Goal: Task Accomplishment & Management: Complete application form

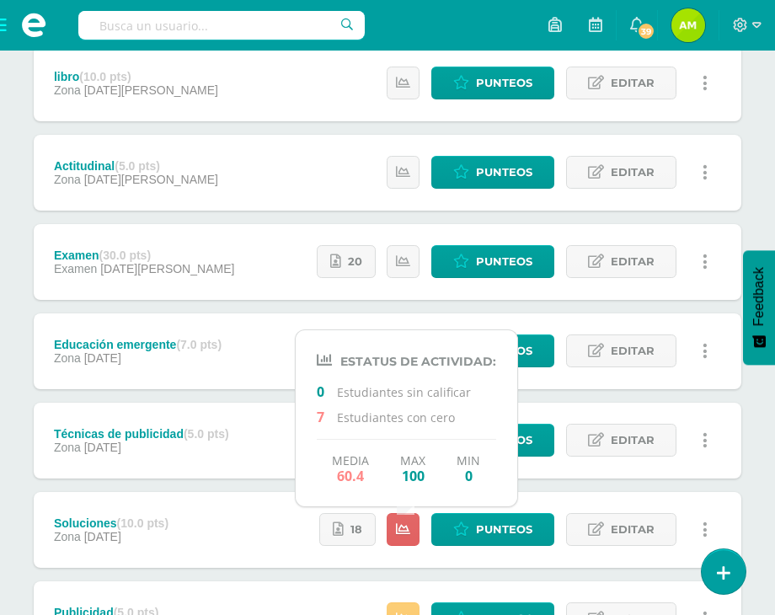
scroll to position [505, 0]
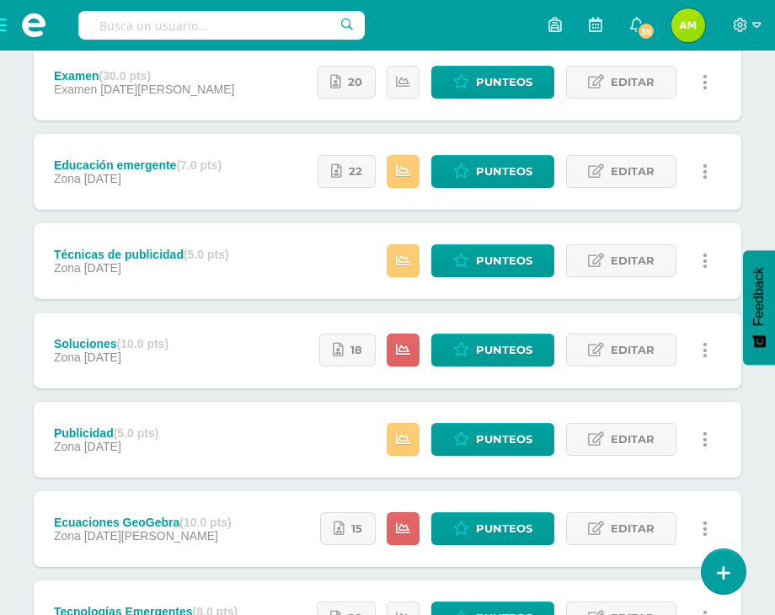
click at [186, 307] on div "libro (10.0 pts) Zona 12 de Agosto Estatus de Actividad: 0 Estudiantes sin cali…" at bounding box center [388, 261] width 708 height 790
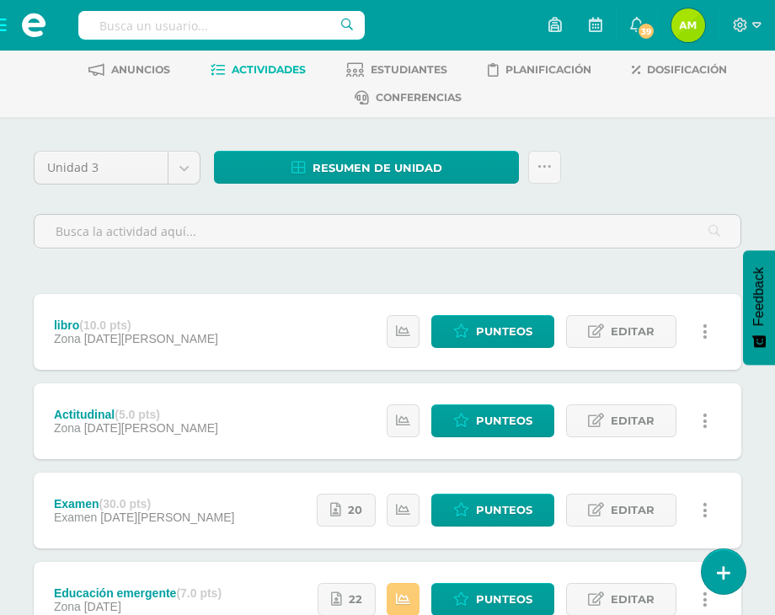
scroll to position [0, 0]
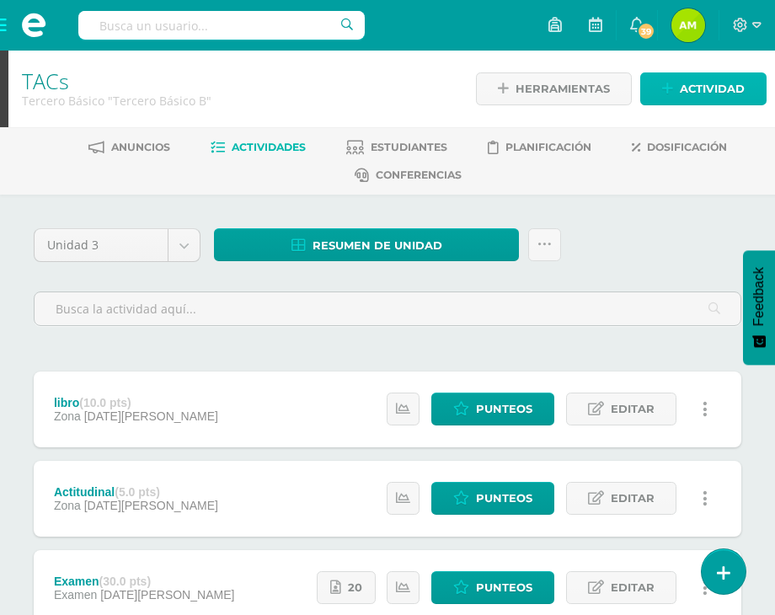
click at [682, 85] on span "Actividad" at bounding box center [712, 88] width 65 height 31
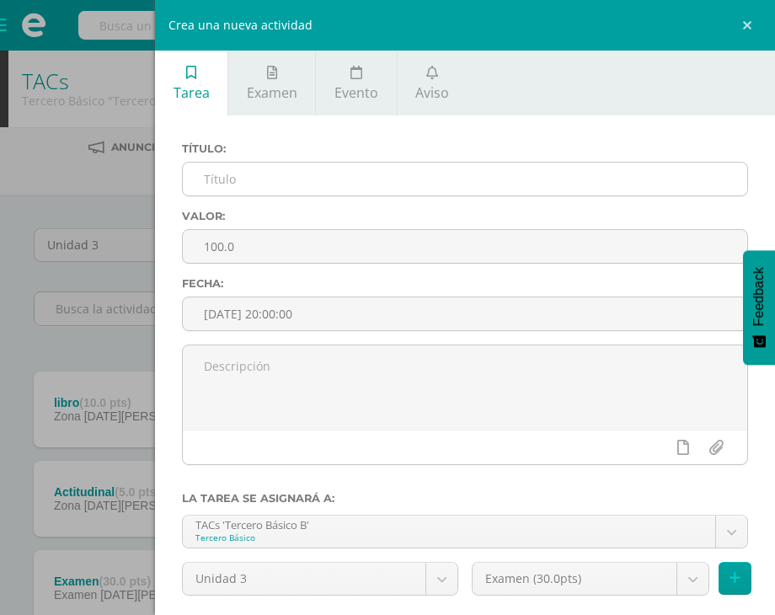
click at [313, 179] on input "text" at bounding box center [465, 179] width 564 height 33
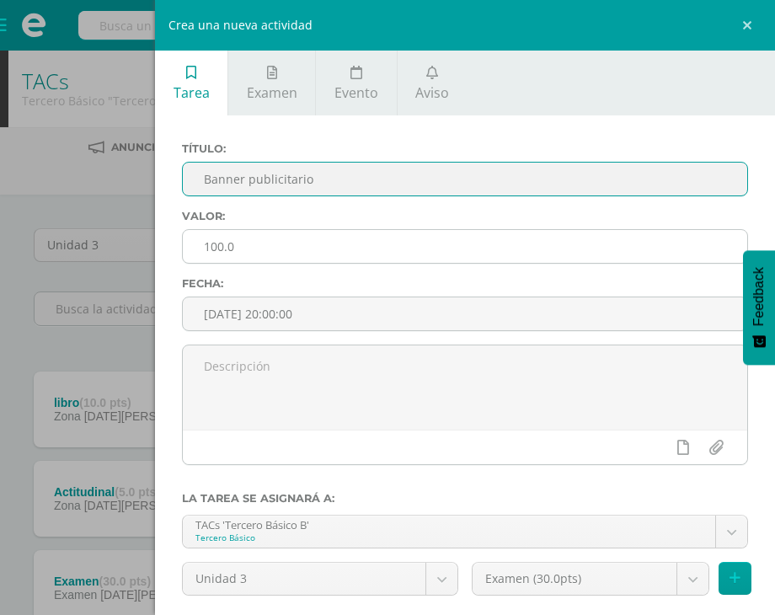
type input "Banner publicitario"
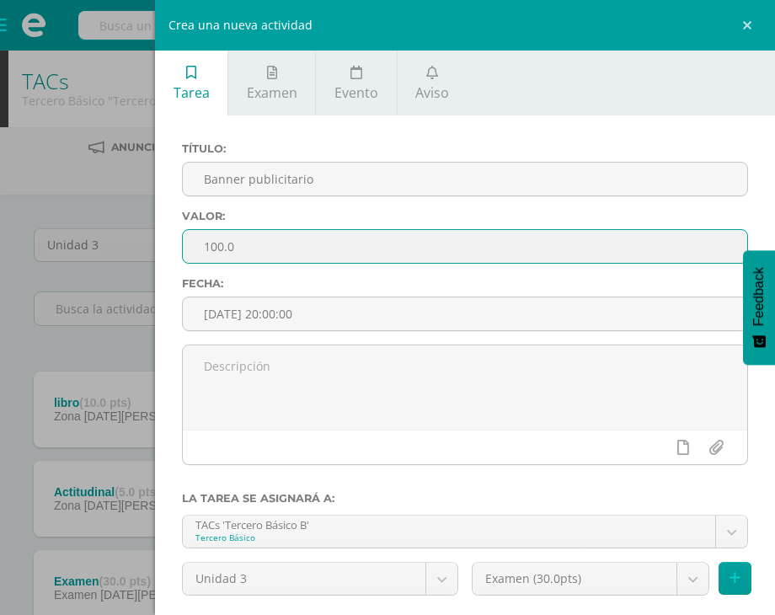
drag, startPoint x: 254, startPoint y: 249, endPoint x: 114, endPoint y: 254, distance: 140.7
click at [114, 254] on div "Crea una nueva actividad Tarea Examen Evento Aviso Título: Banner publicitario …" at bounding box center [387, 307] width 775 height 615
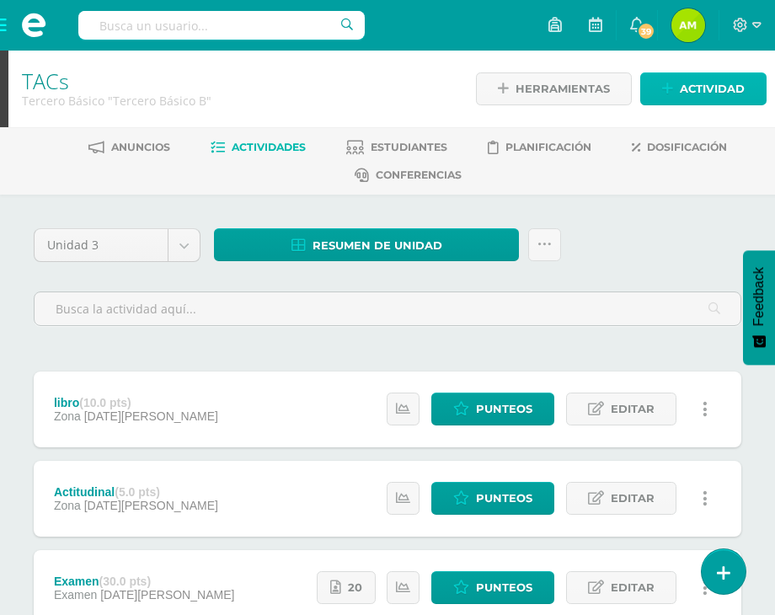
click at [669, 90] on icon at bounding box center [667, 89] width 11 height 14
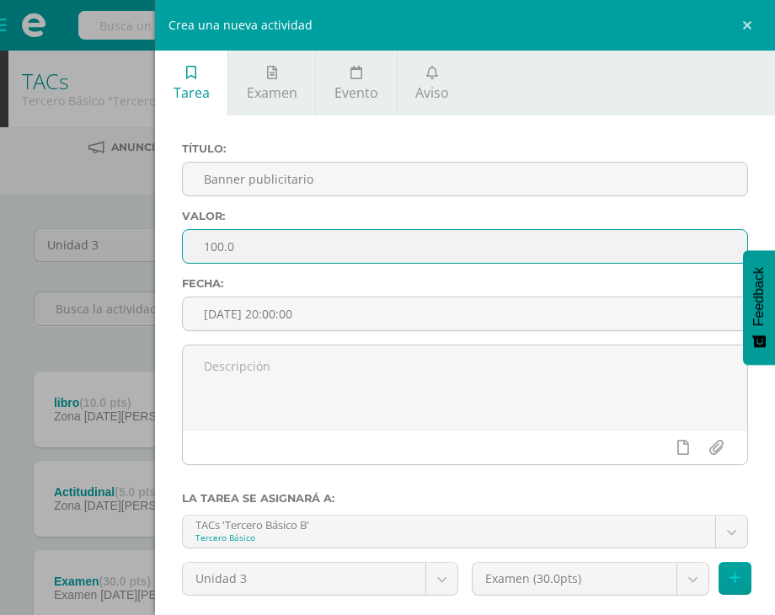
click at [409, 238] on input "100.0" at bounding box center [465, 246] width 564 height 33
type input "1"
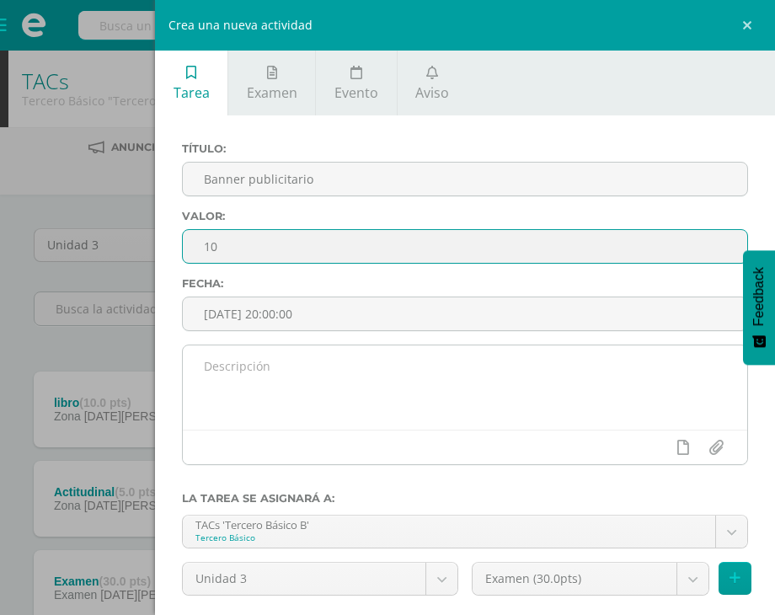
type input "10"
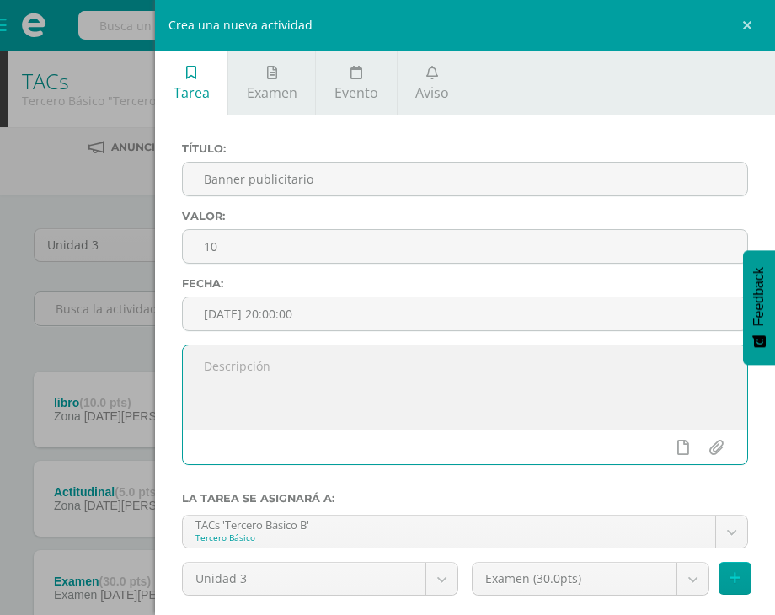
click at [470, 411] on textarea at bounding box center [465, 387] width 564 height 84
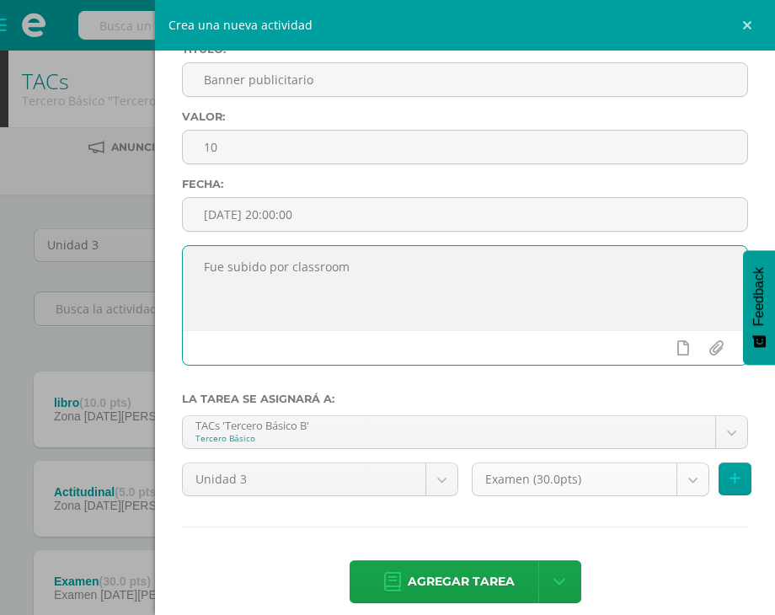
scroll to position [116, 0]
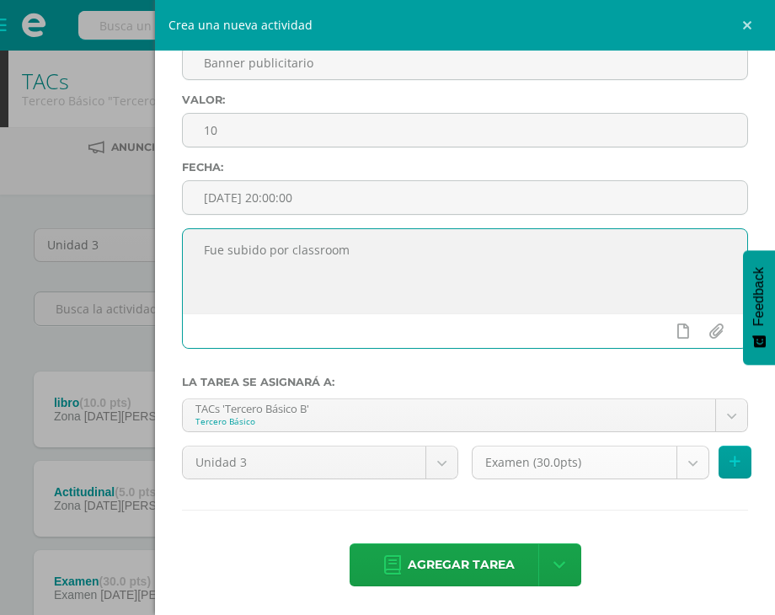
type textarea "Fue subido por classroom"
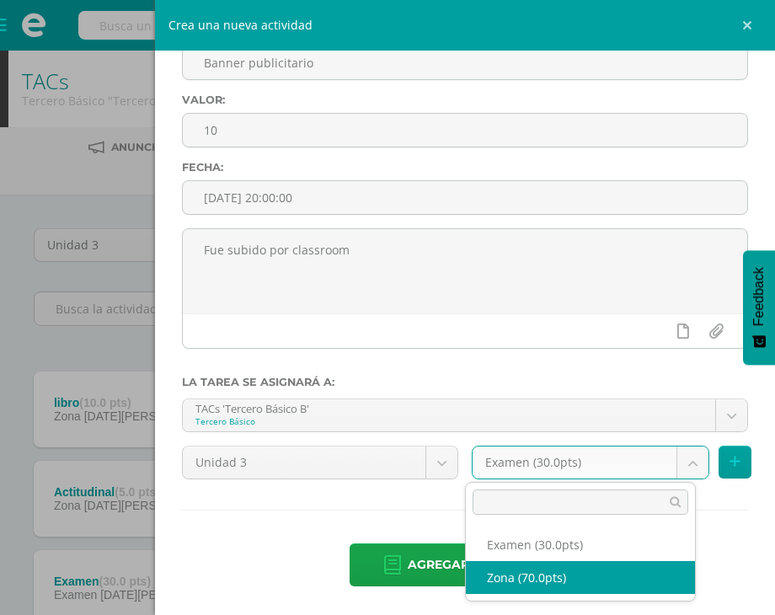
select select "102648"
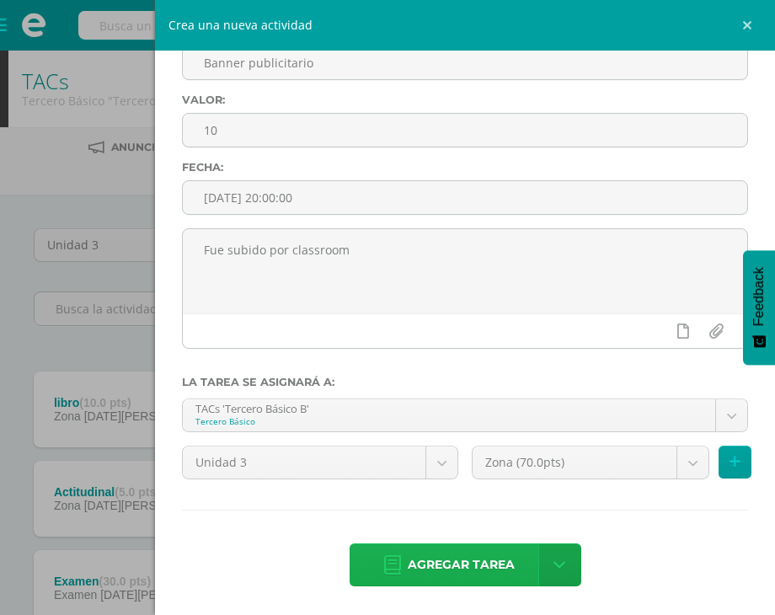
click at [467, 564] on span "Agregar tarea" at bounding box center [461, 564] width 107 height 41
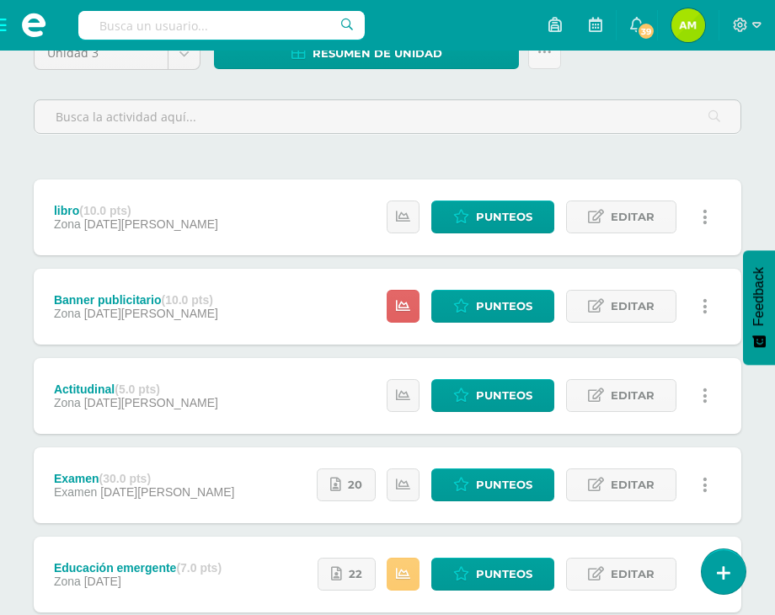
scroll to position [253, 0]
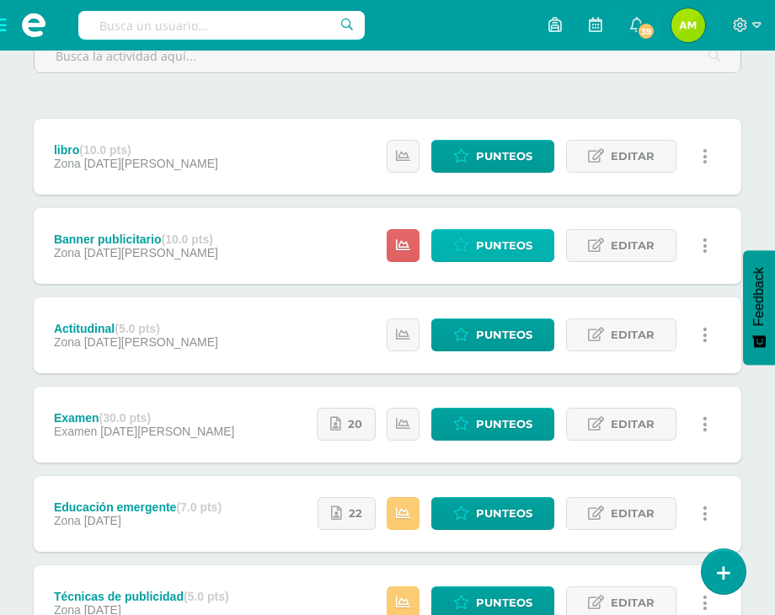
click at [485, 244] on span "Punteos" at bounding box center [504, 245] width 56 height 31
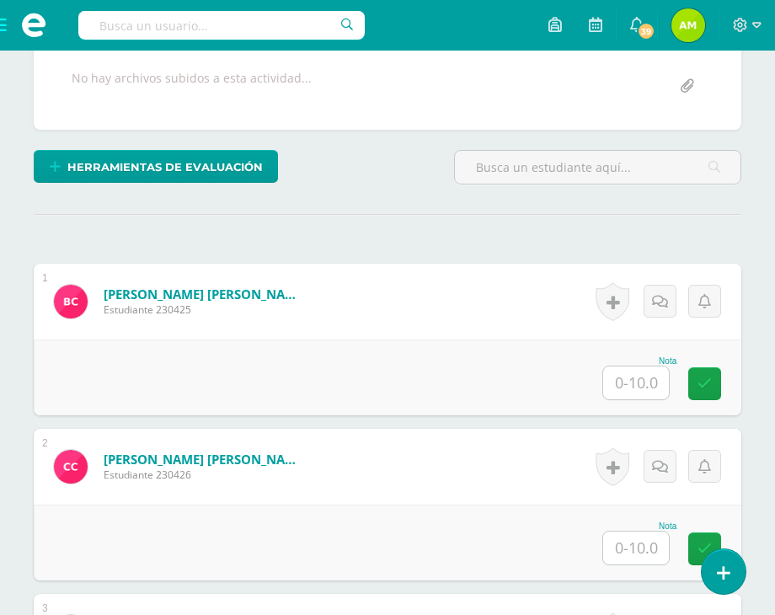
scroll to position [465, 0]
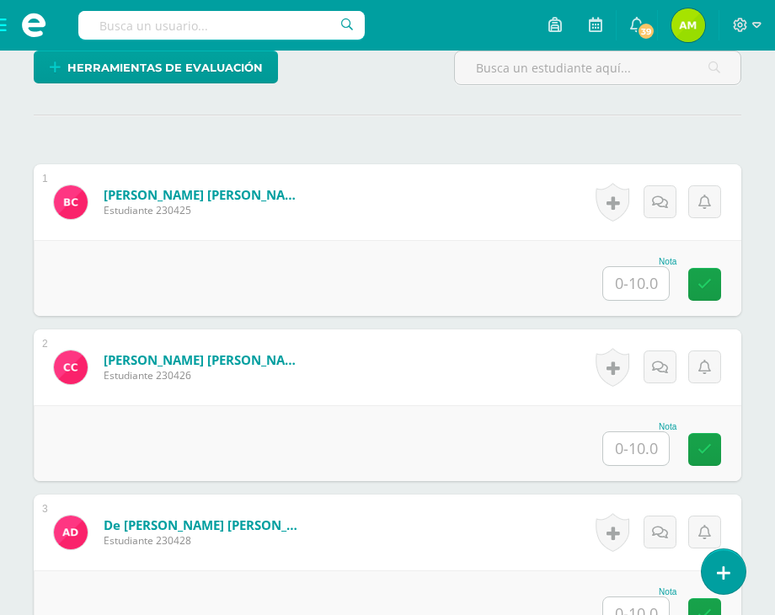
click at [659, 280] on input "text" at bounding box center [636, 283] width 66 height 33
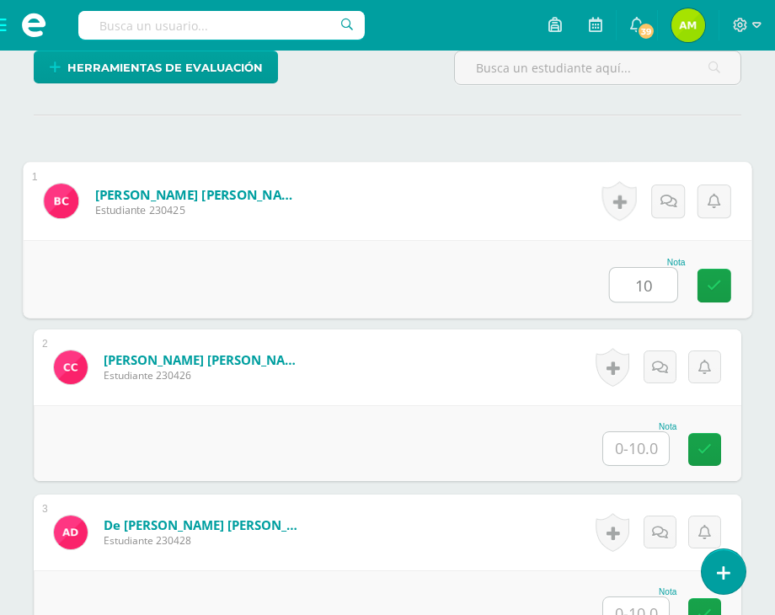
type input "10"
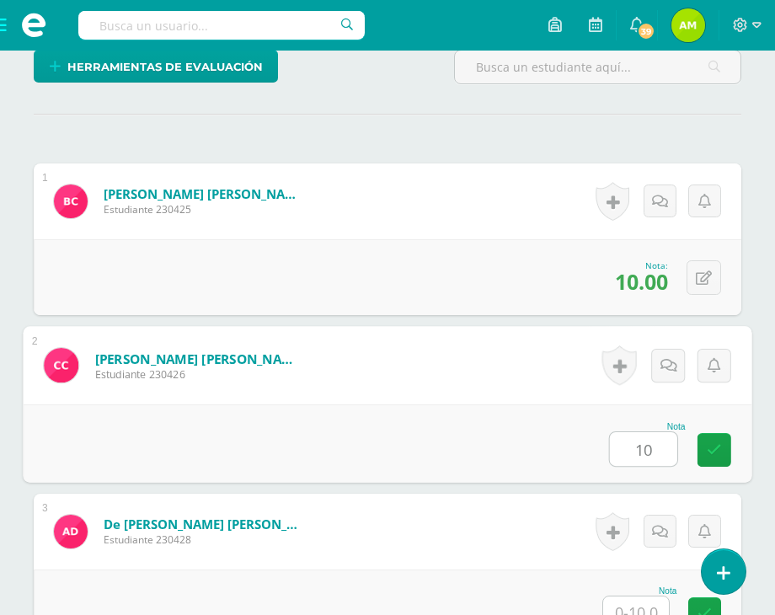
type input "10"
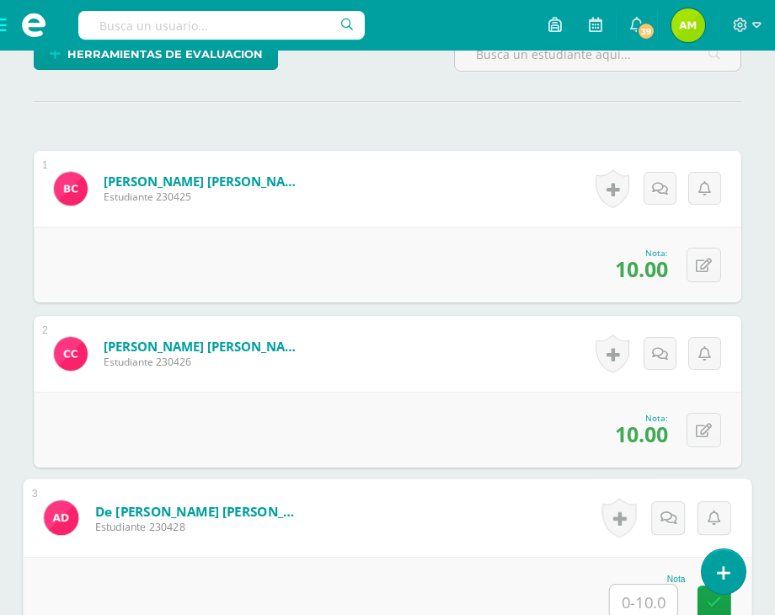
scroll to position [479, 0]
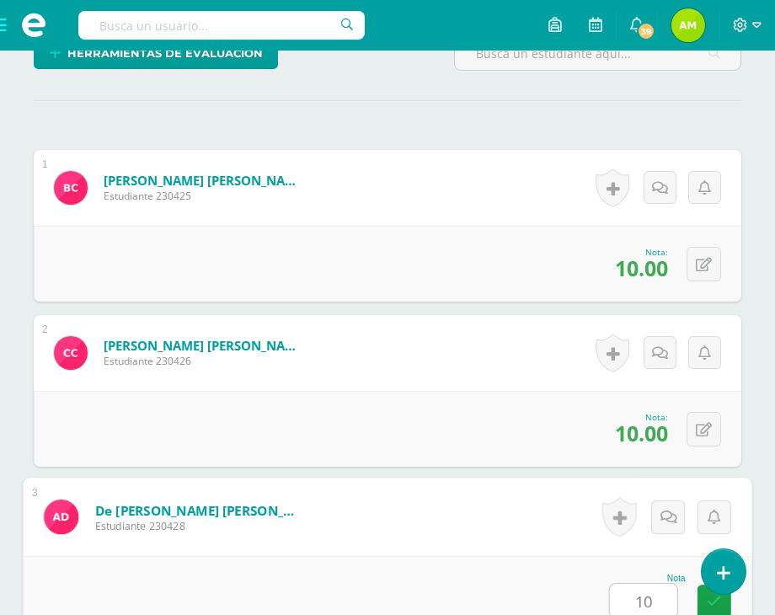
type input "10"
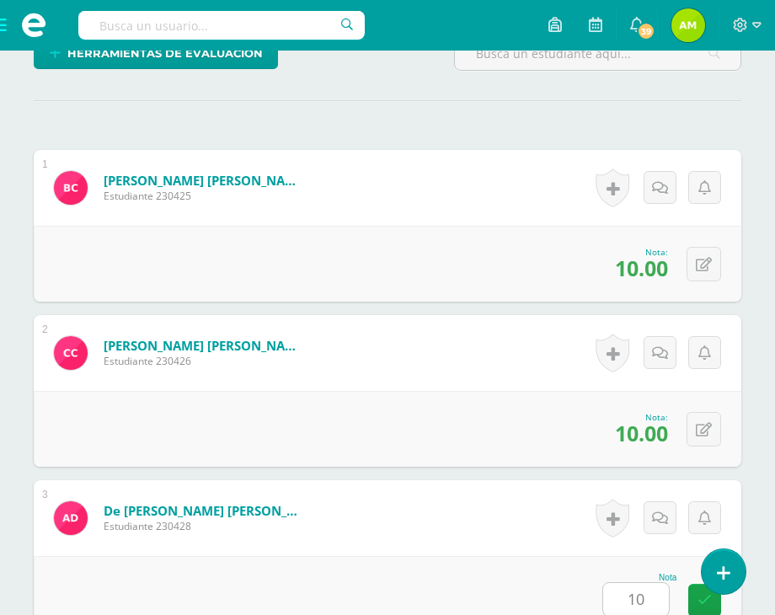
scroll to position [934, 0]
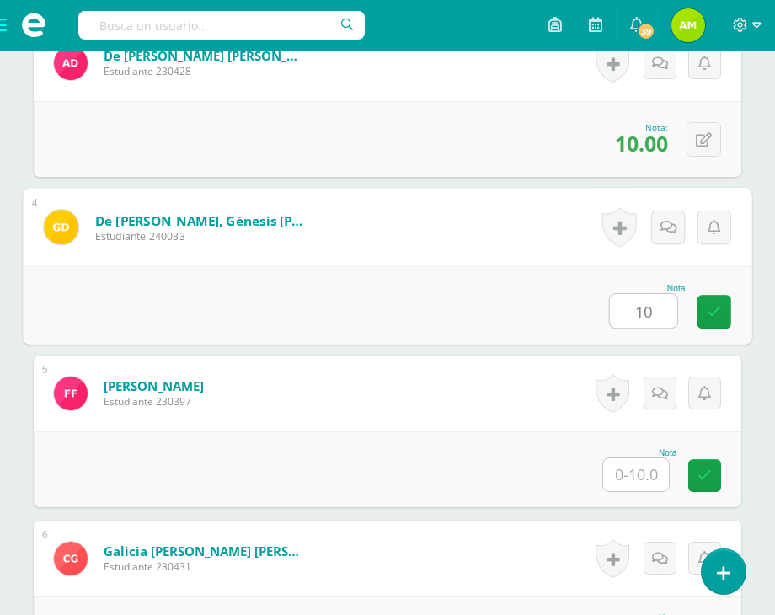
type input "10"
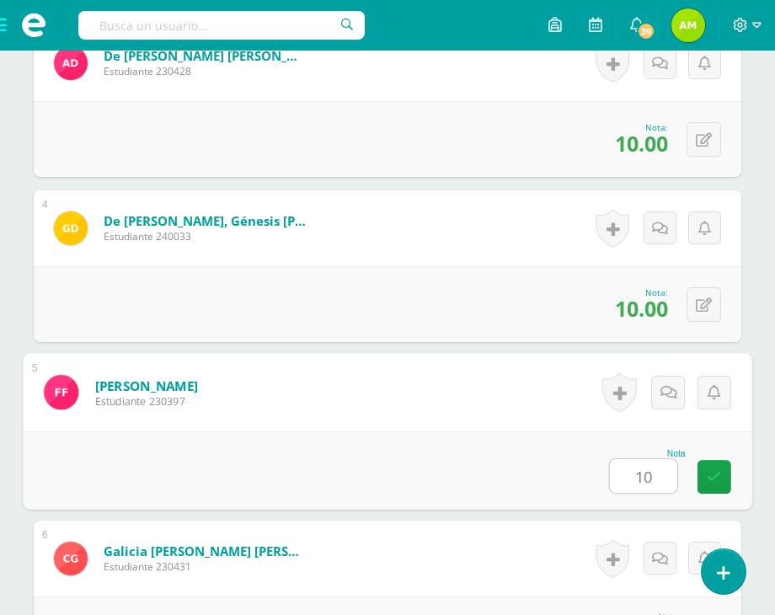
type input "10"
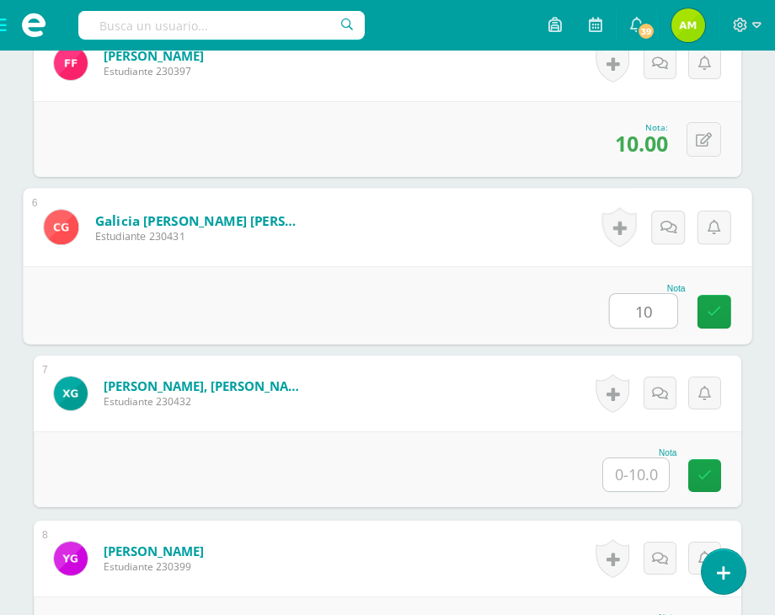
type input "10"
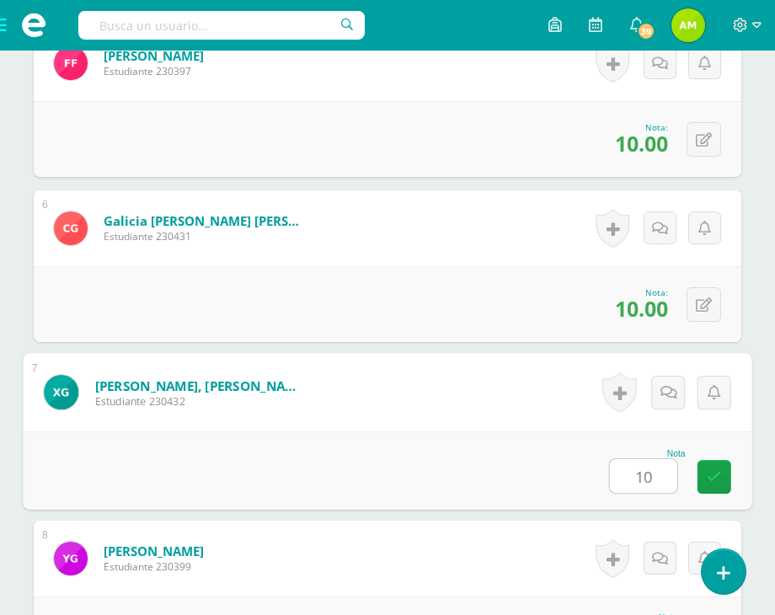
type input "10"
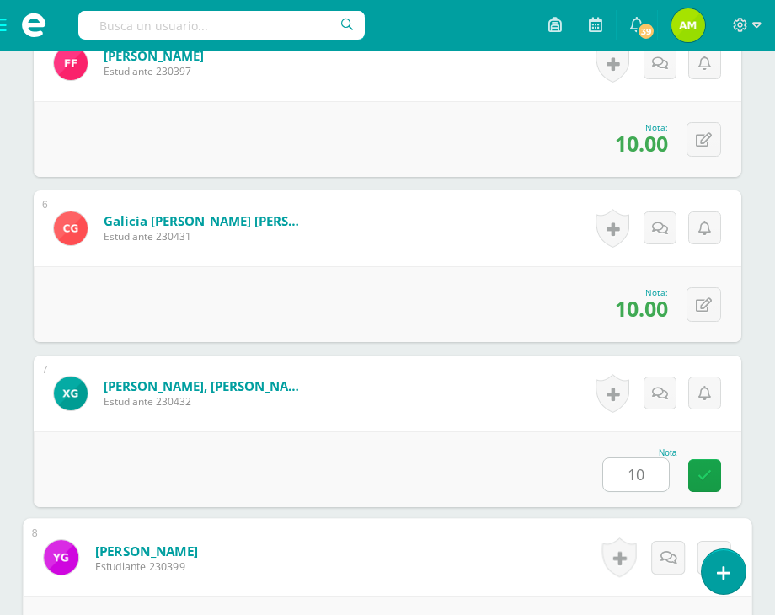
scroll to position [1595, 0]
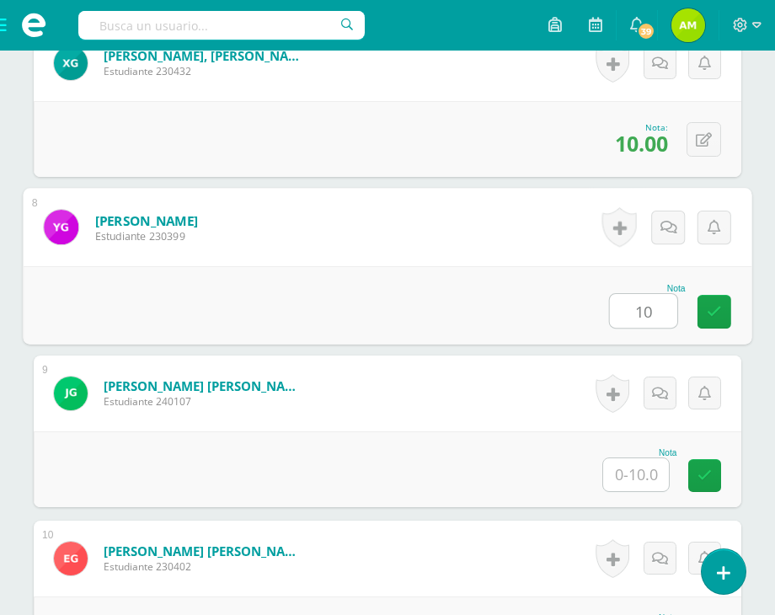
type input "10"
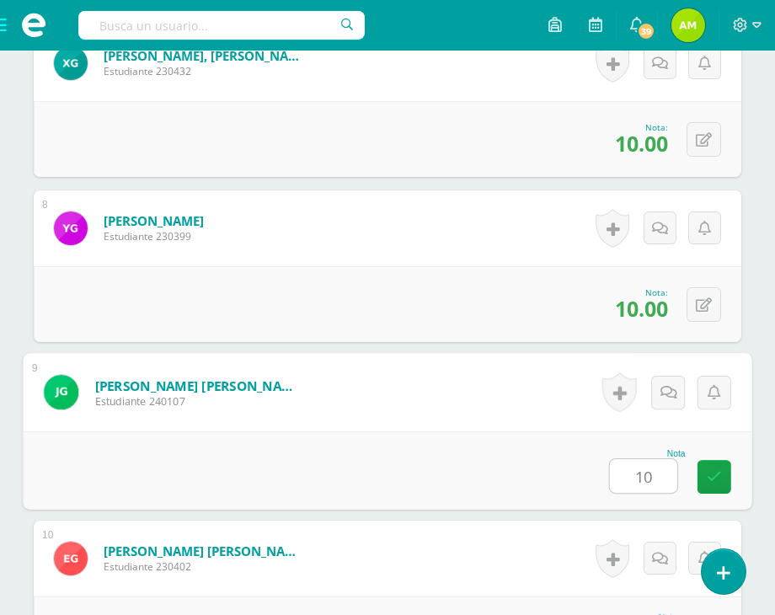
type input "10"
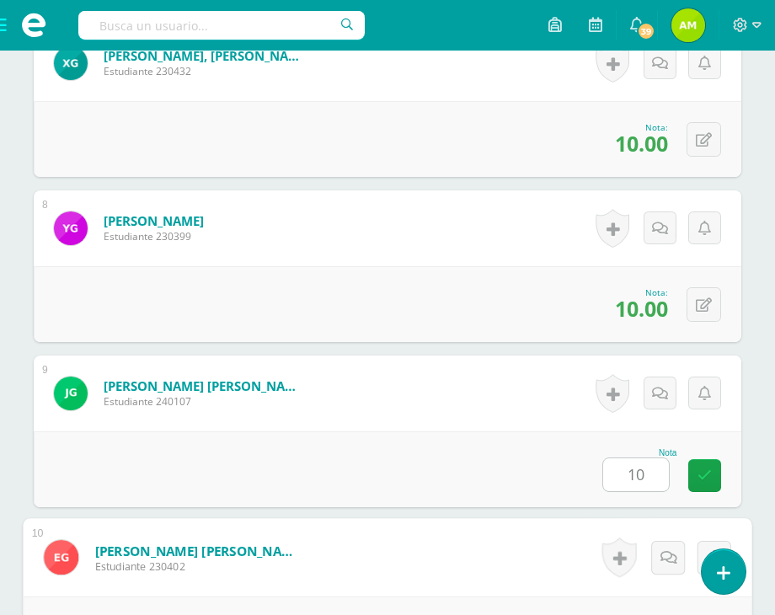
scroll to position [1925, 0]
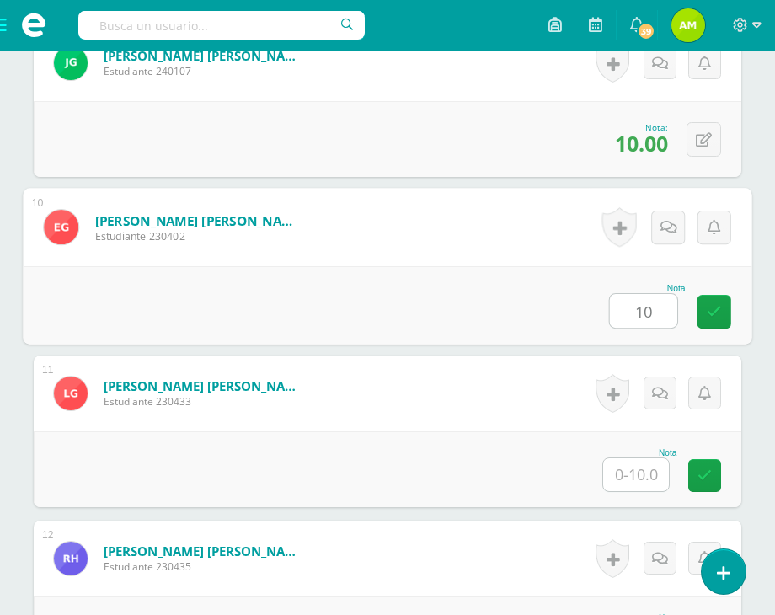
type input "10"
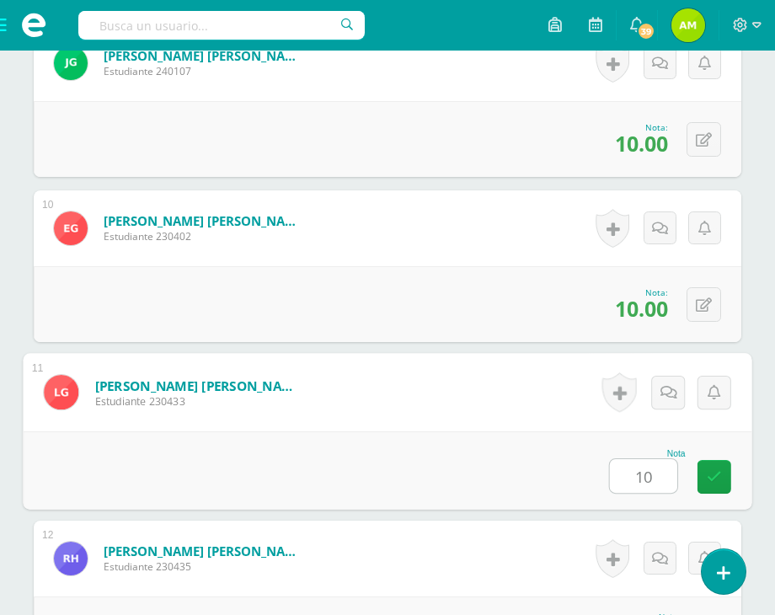
type input "10"
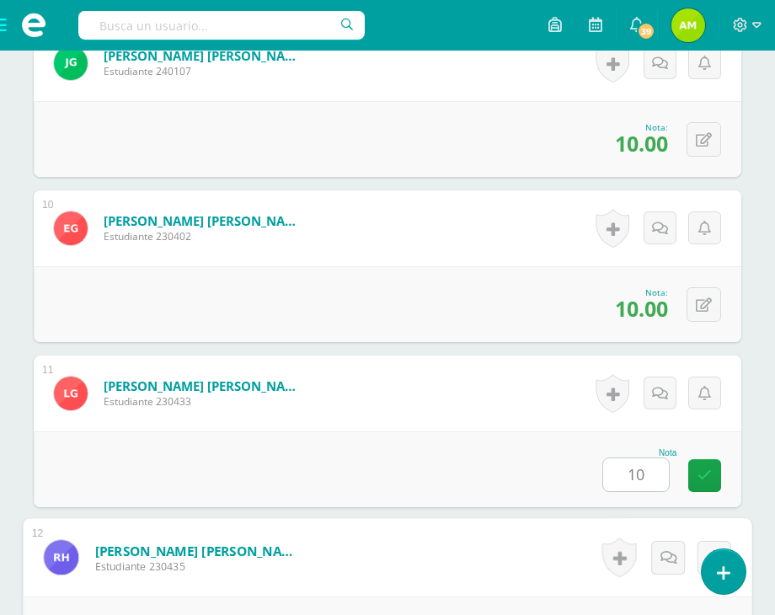
scroll to position [2255, 0]
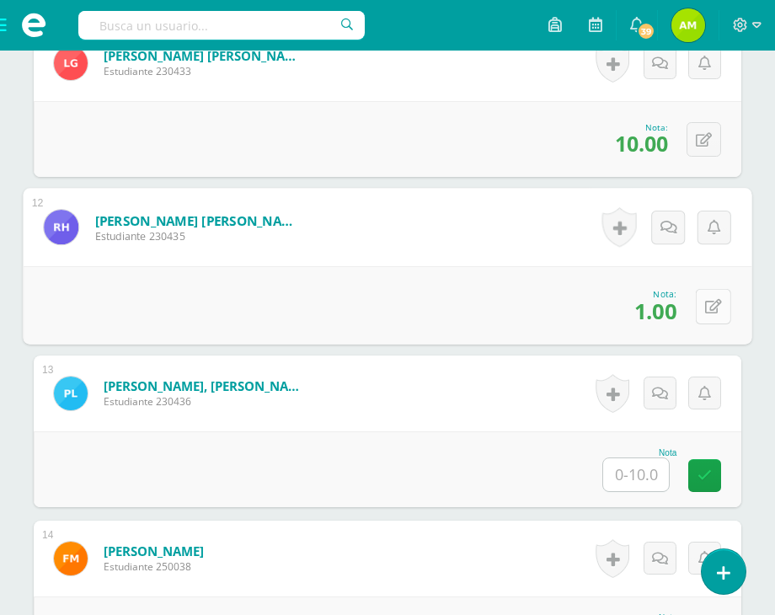
click at [701, 302] on button at bounding box center [713, 305] width 35 height 35
type input "10"
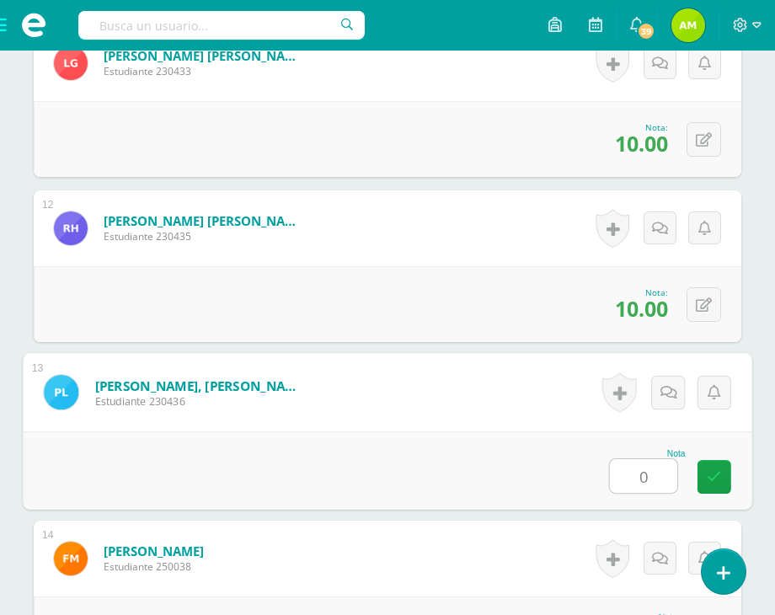
type input "0"
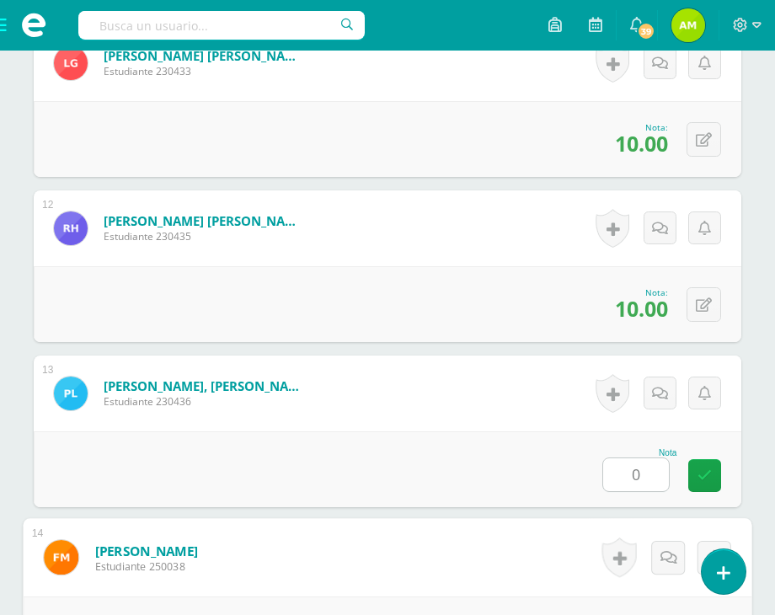
scroll to position [2585, 0]
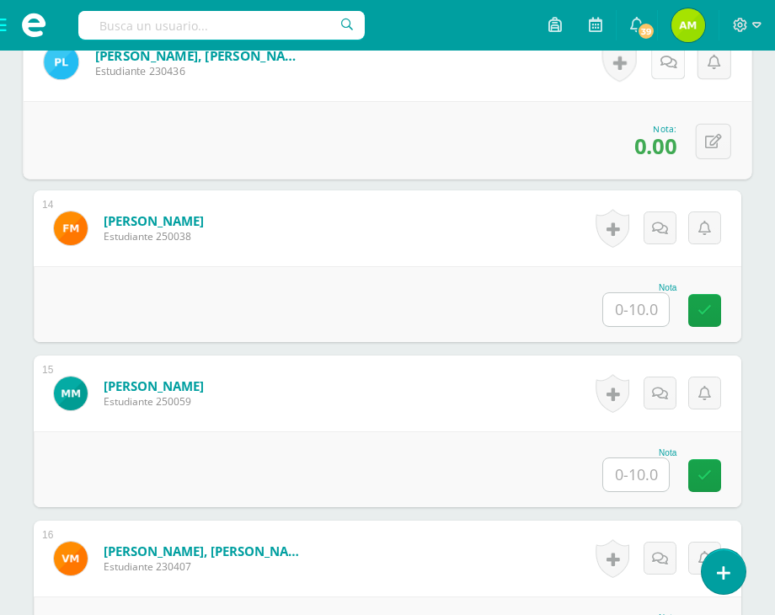
click at [657, 67] on link at bounding box center [668, 62] width 34 height 34
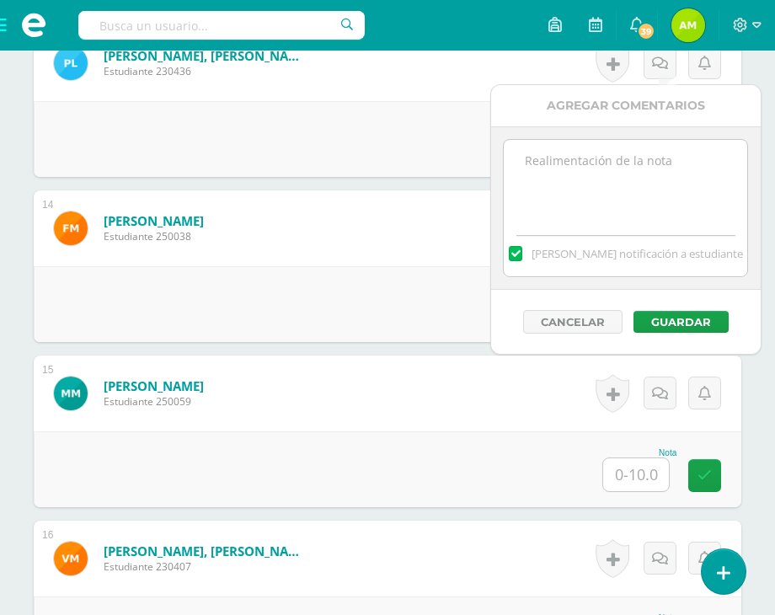
click at [612, 174] on textarea at bounding box center [625, 182] width 243 height 84
type textarea "No fue entregado"
click at [680, 318] on button "Guardar" at bounding box center [680, 322] width 95 height 22
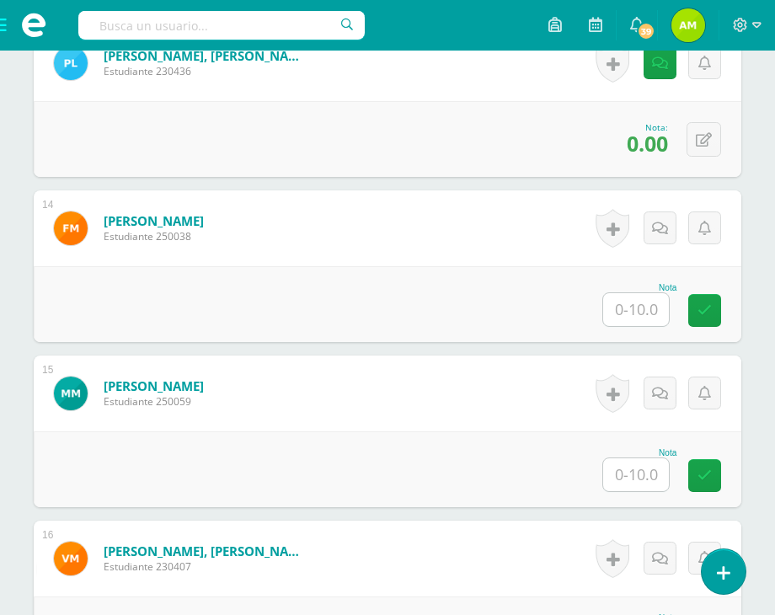
click at [660, 318] on input "text" at bounding box center [636, 309] width 66 height 33
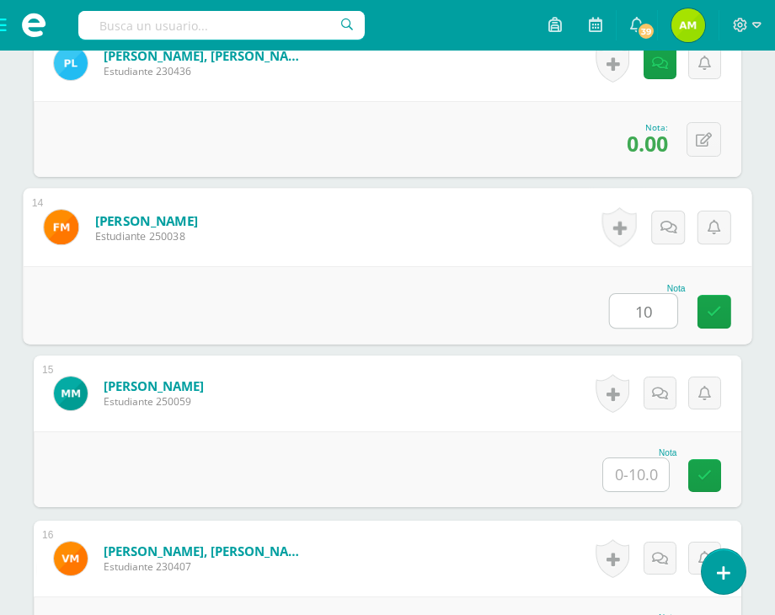
type input "10"
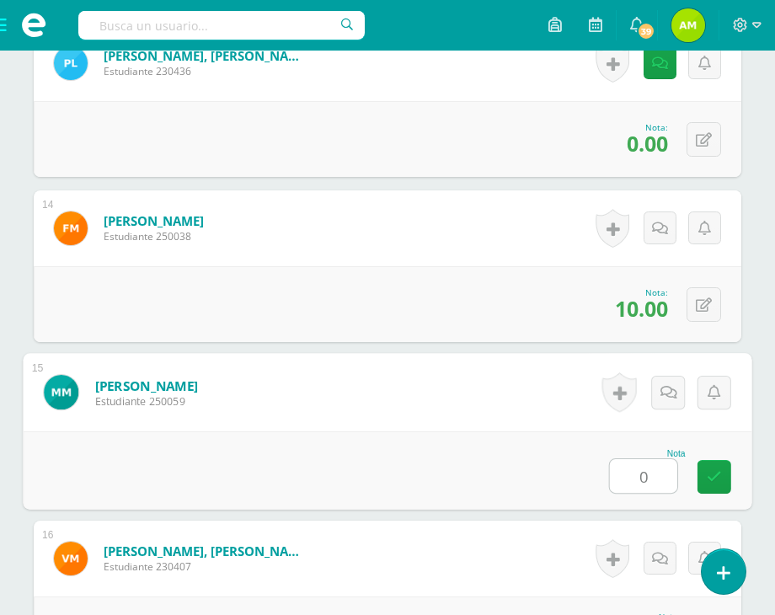
type input "0"
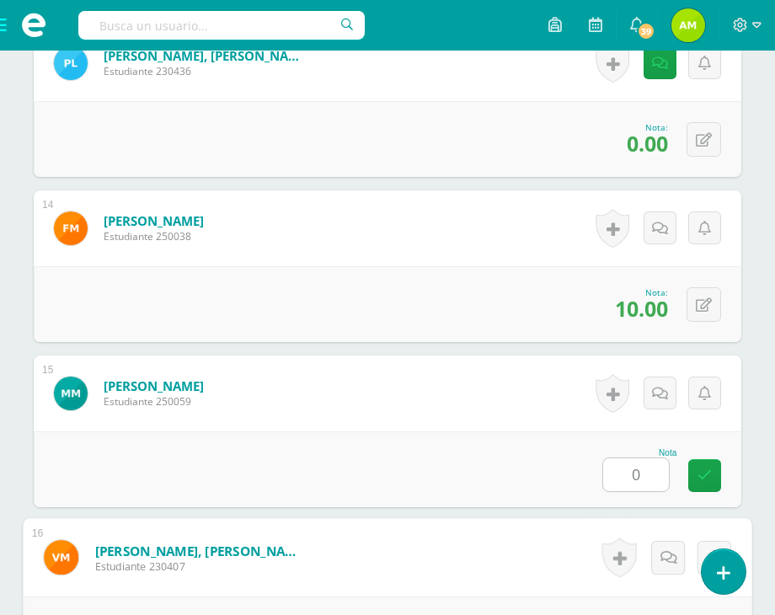
scroll to position [2915, 0]
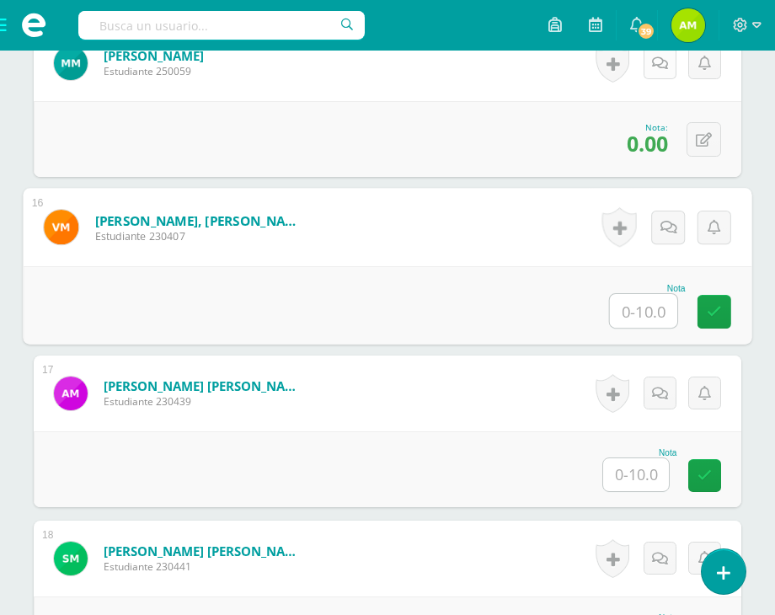
click at [657, 66] on link at bounding box center [660, 62] width 33 height 33
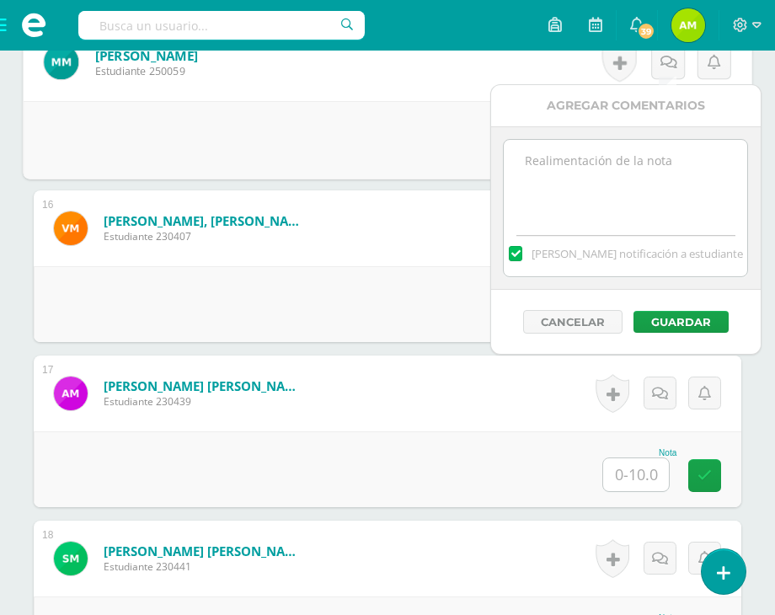
click at [613, 206] on textarea at bounding box center [625, 182] width 243 height 84
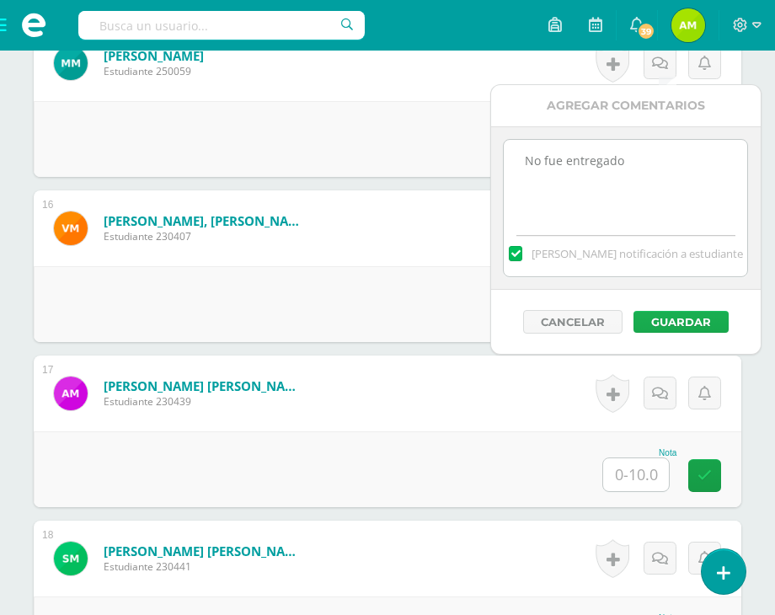
type textarea "No fue entregado"
click at [697, 311] on button "Guardar" at bounding box center [680, 322] width 95 height 22
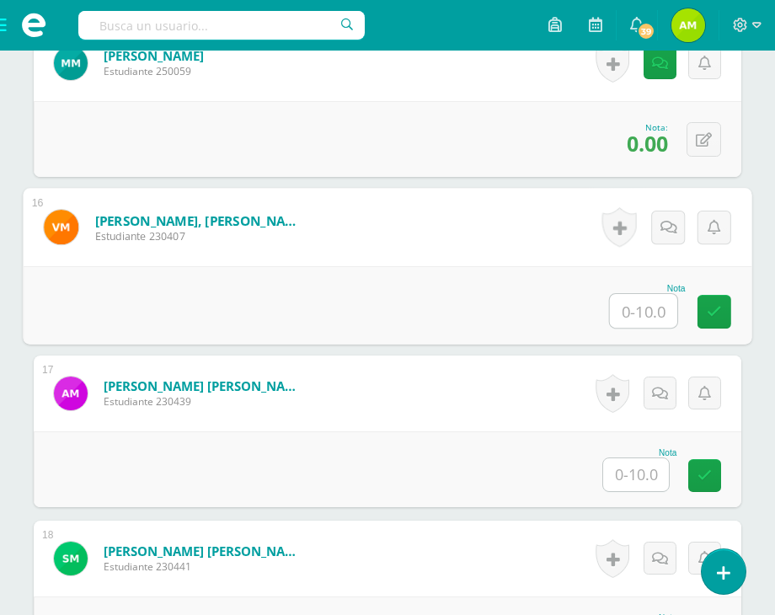
click at [651, 313] on input "text" at bounding box center [643, 311] width 67 height 34
type input "10"
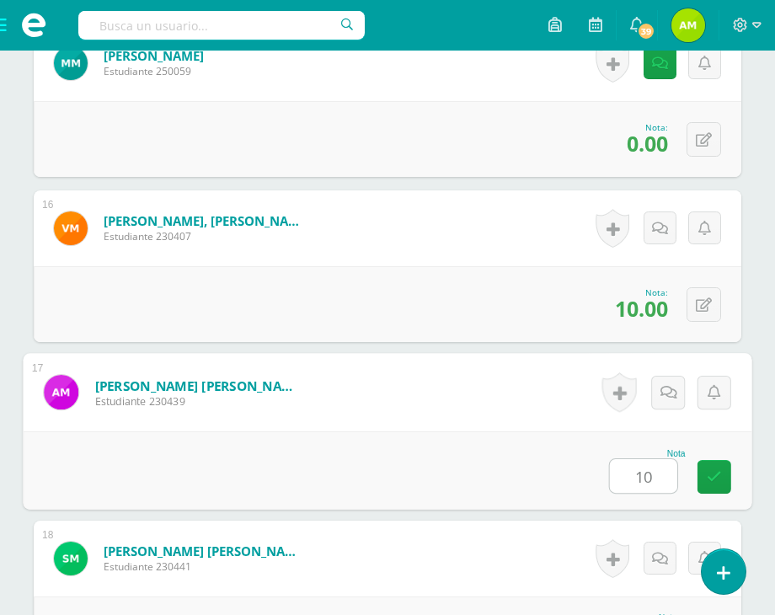
type input "10"
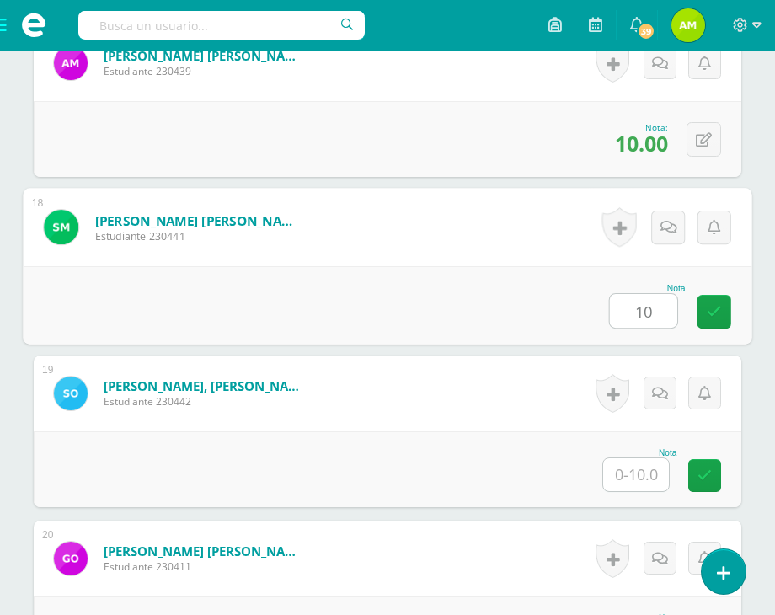
type input "10"
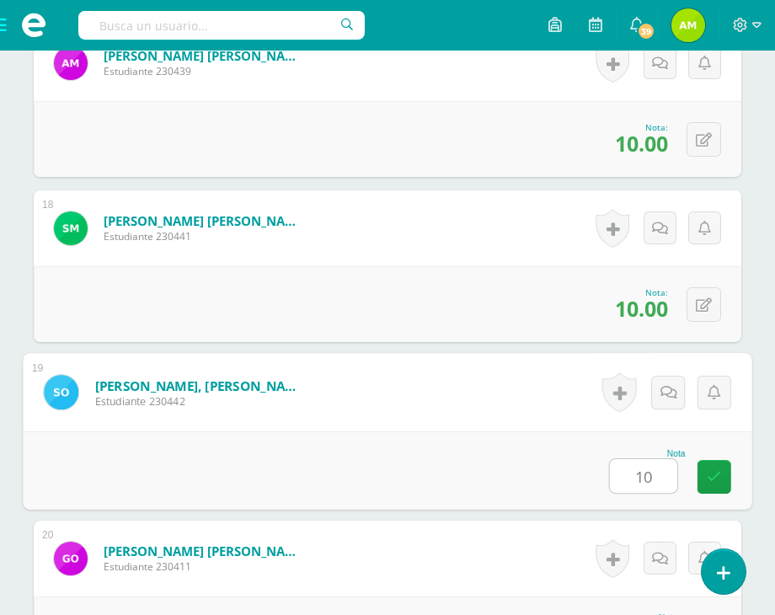
type input "10"
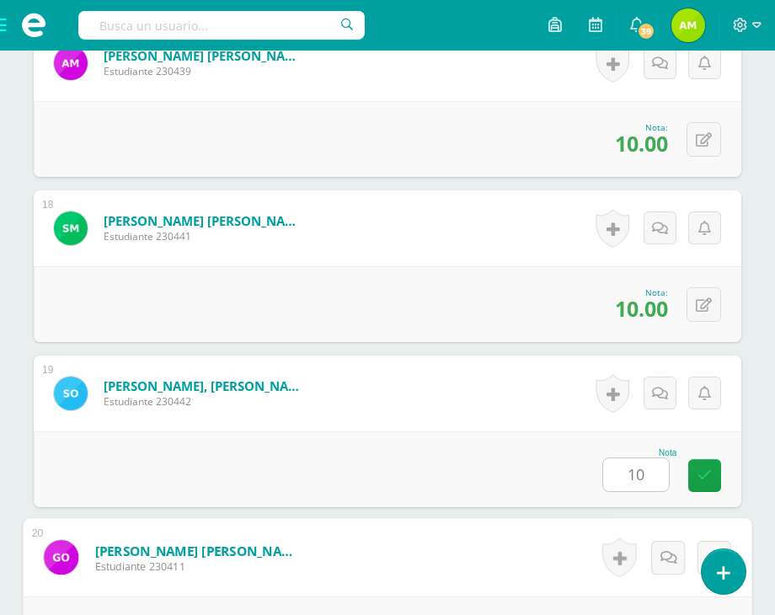
scroll to position [3576, 0]
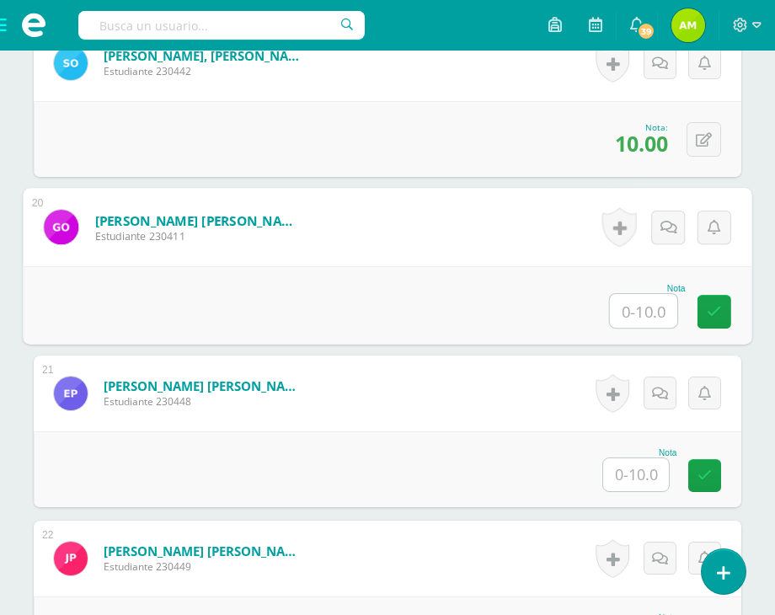
type input "0"
click at [708, 311] on icon at bounding box center [714, 311] width 15 height 14
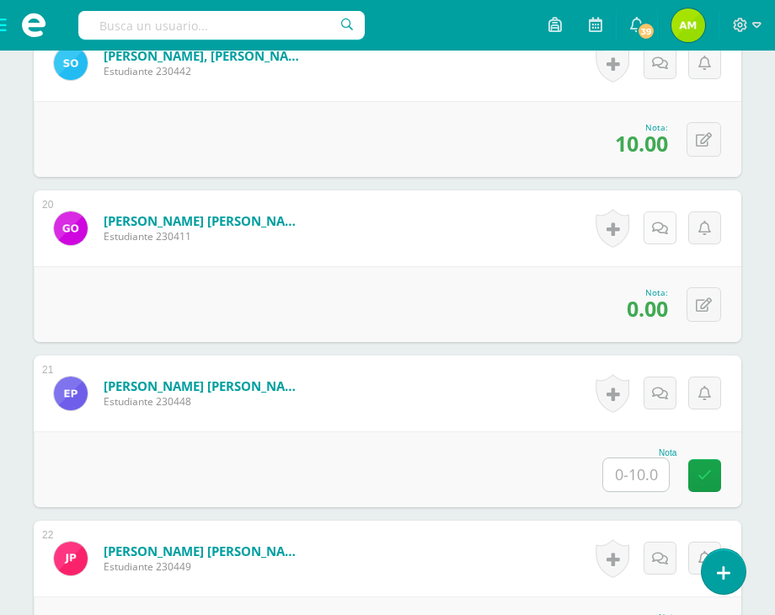
click at [662, 237] on link at bounding box center [660, 227] width 33 height 33
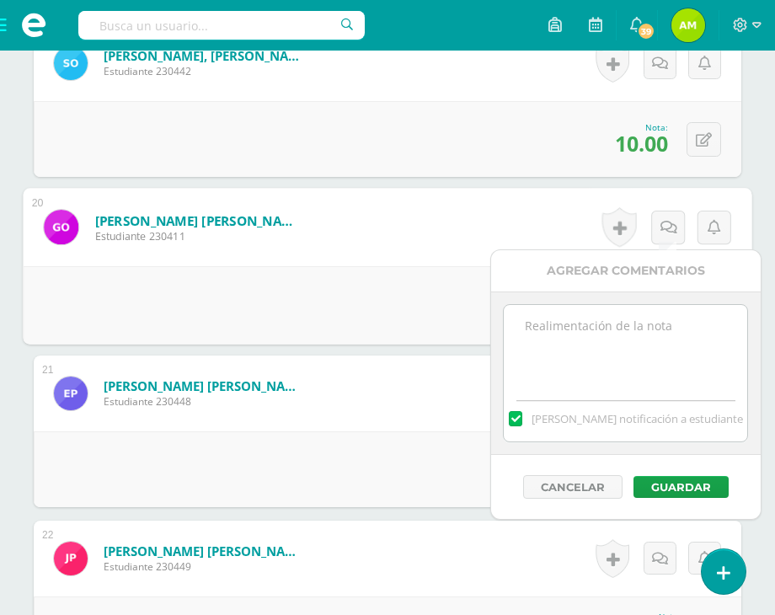
click at [616, 331] on textarea at bounding box center [625, 347] width 243 height 84
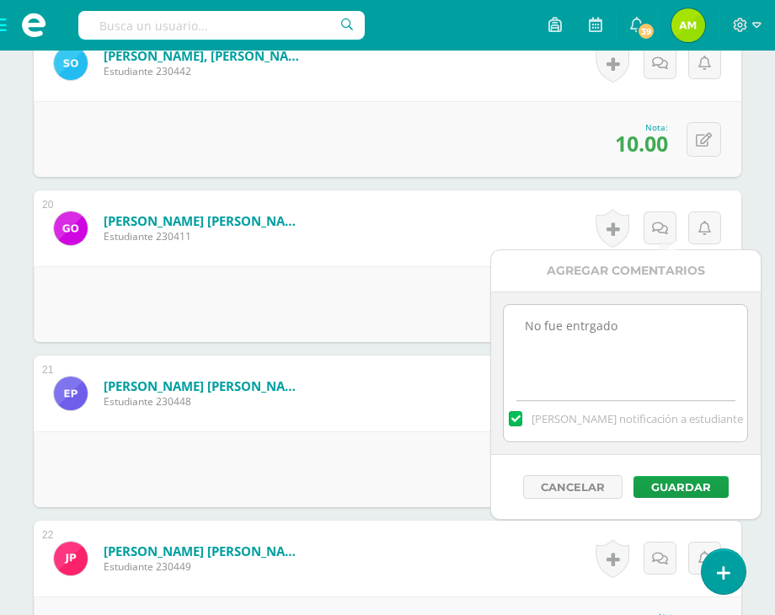
click at [581, 324] on textarea "No fue entrgado" at bounding box center [625, 347] width 243 height 84
click at [588, 328] on textarea "No fue entrgado" at bounding box center [625, 347] width 243 height 84
type textarea "No fue entregado"
click at [675, 495] on button "Guardar" at bounding box center [680, 487] width 95 height 22
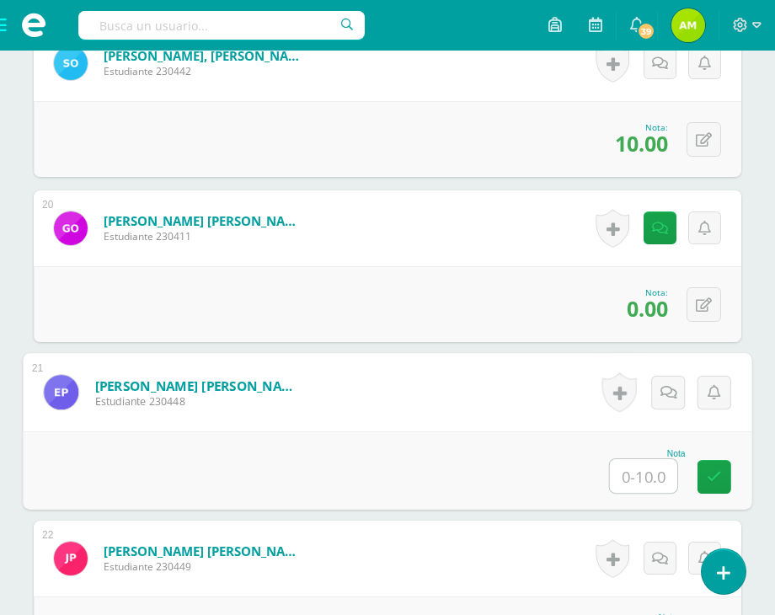
click at [647, 468] on input "text" at bounding box center [643, 476] width 67 height 34
type input "6"
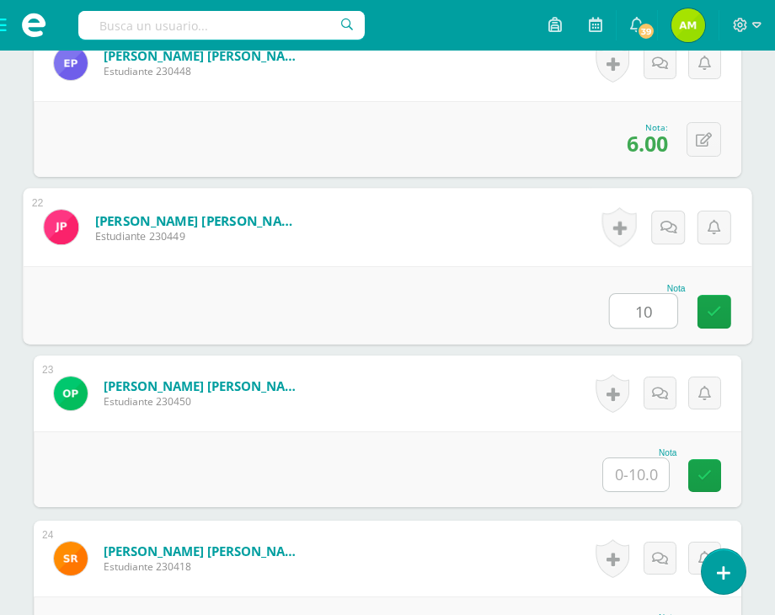
type input "10"
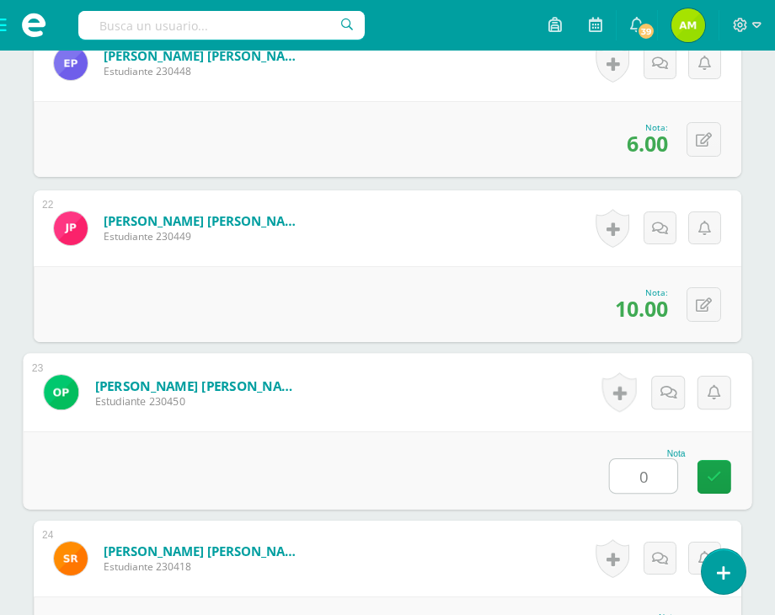
type input "0"
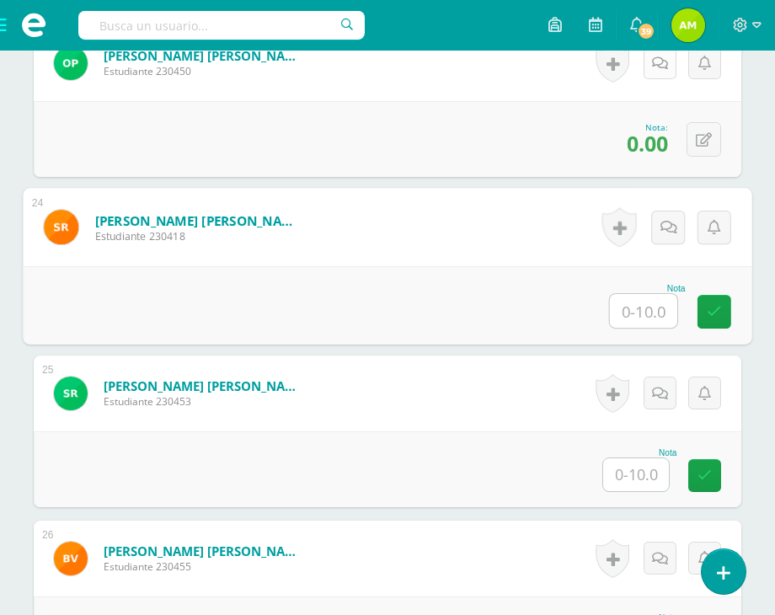
click at [665, 61] on icon at bounding box center [660, 63] width 16 height 14
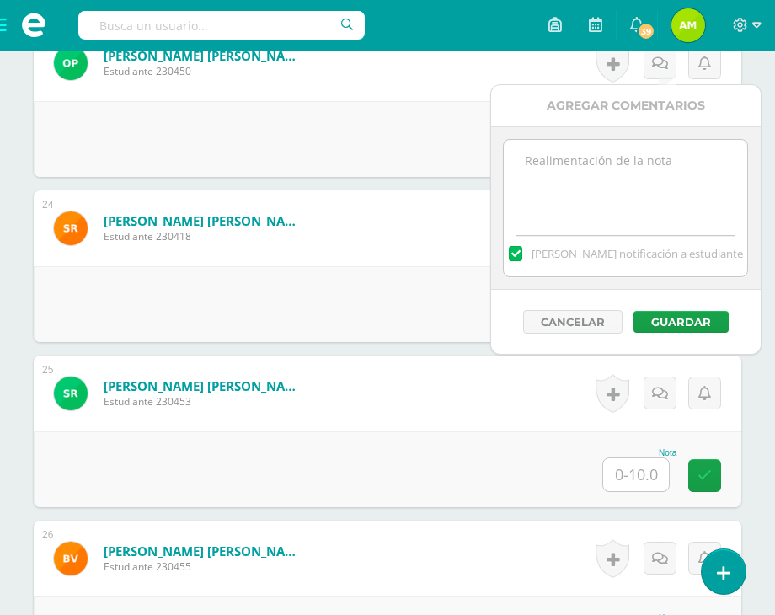
click at [580, 186] on textarea at bounding box center [625, 182] width 243 height 84
type textarea "No fue entregado"
click at [687, 315] on button "Guardar" at bounding box center [680, 322] width 95 height 22
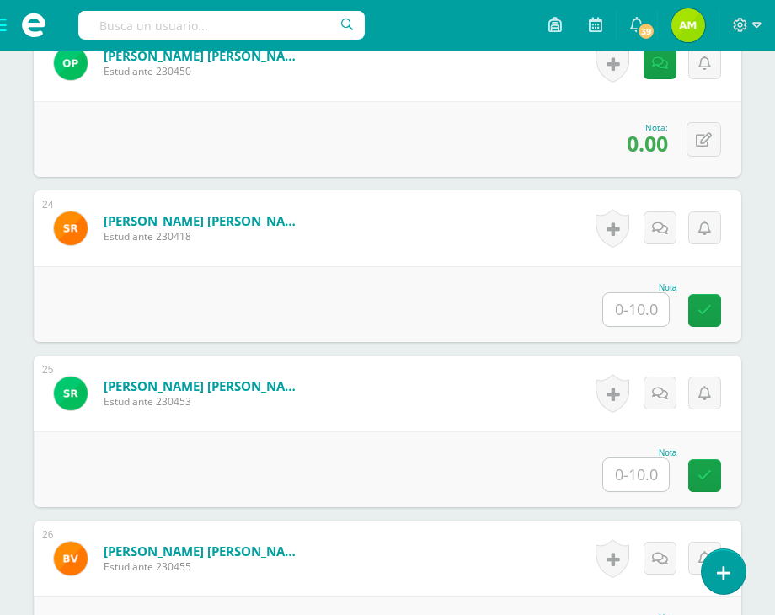
click at [639, 316] on input "text" at bounding box center [636, 309] width 66 height 33
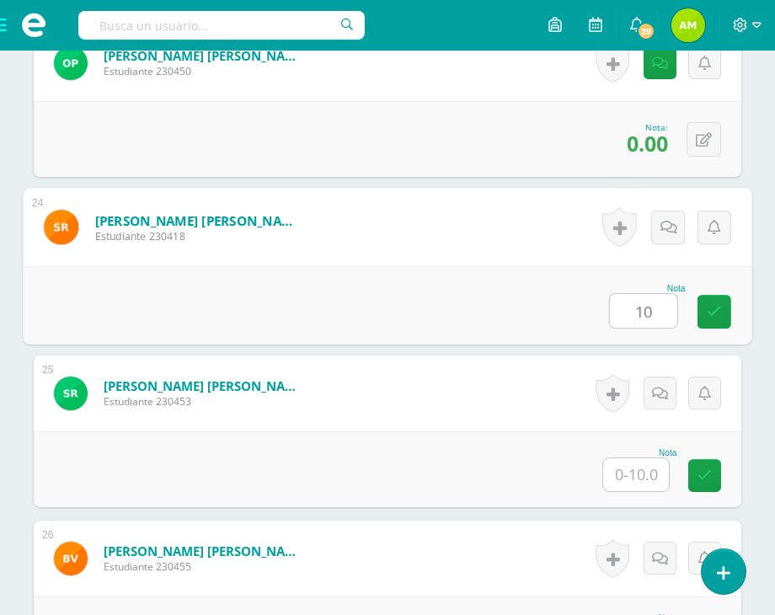
type input "10"
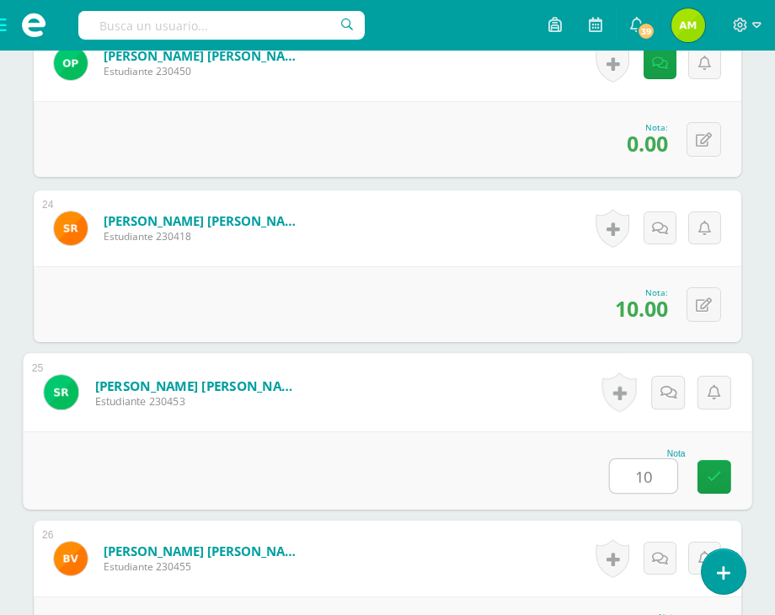
type input "10"
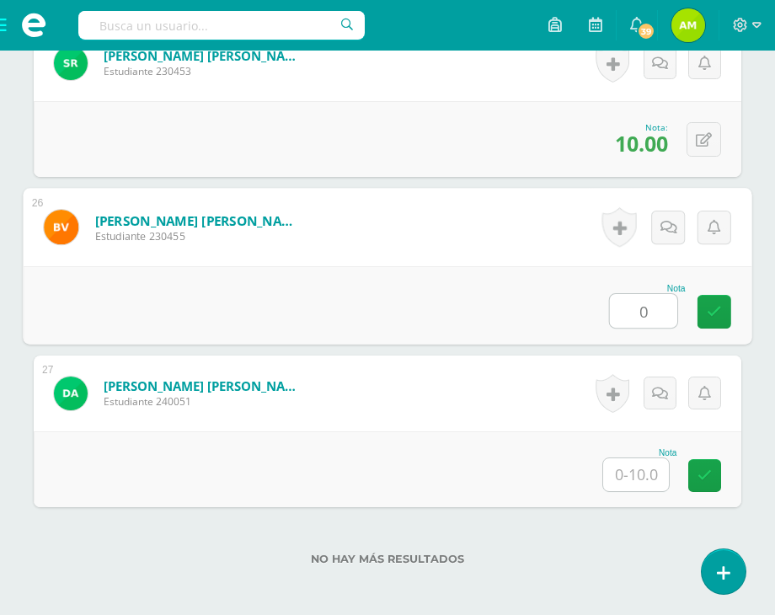
type input "0"
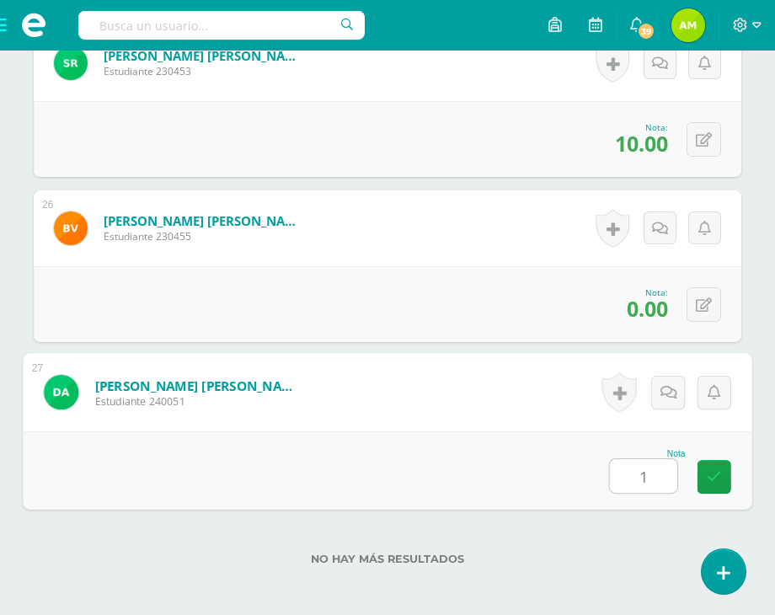
type input "10"
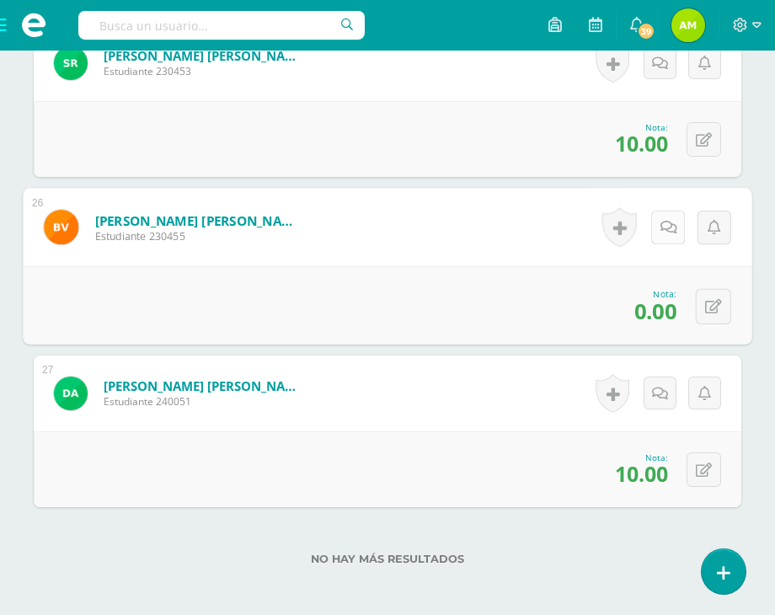
click at [654, 227] on link at bounding box center [668, 228] width 34 height 34
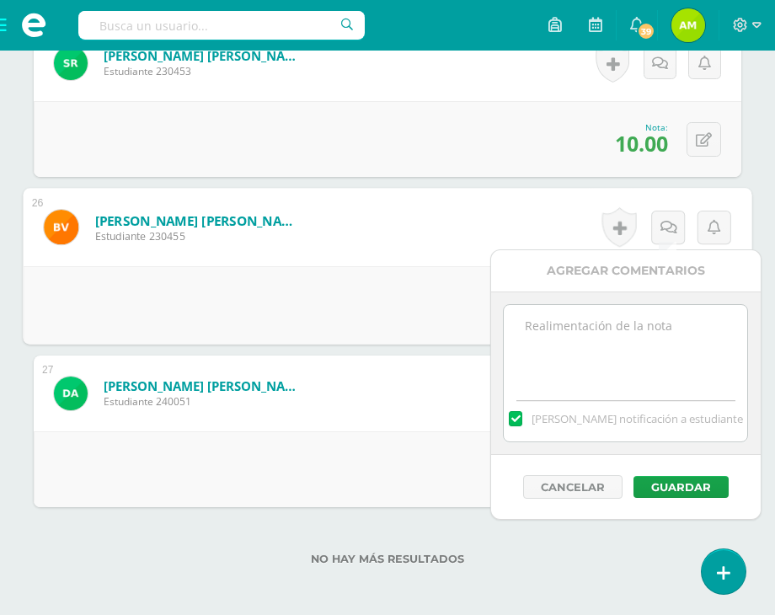
click at [651, 322] on textarea at bounding box center [625, 347] width 243 height 84
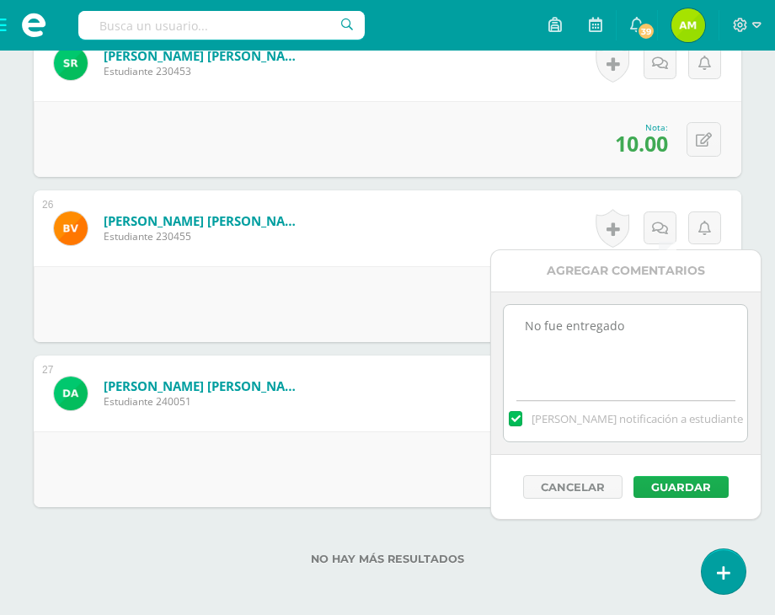
type textarea "No fue entregado"
click at [716, 487] on button "Guardar" at bounding box center [680, 487] width 95 height 22
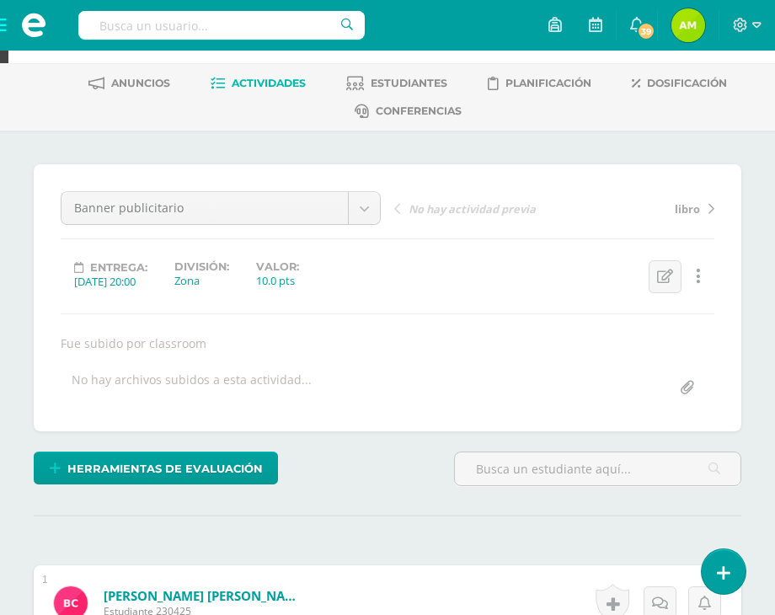
scroll to position [0, 0]
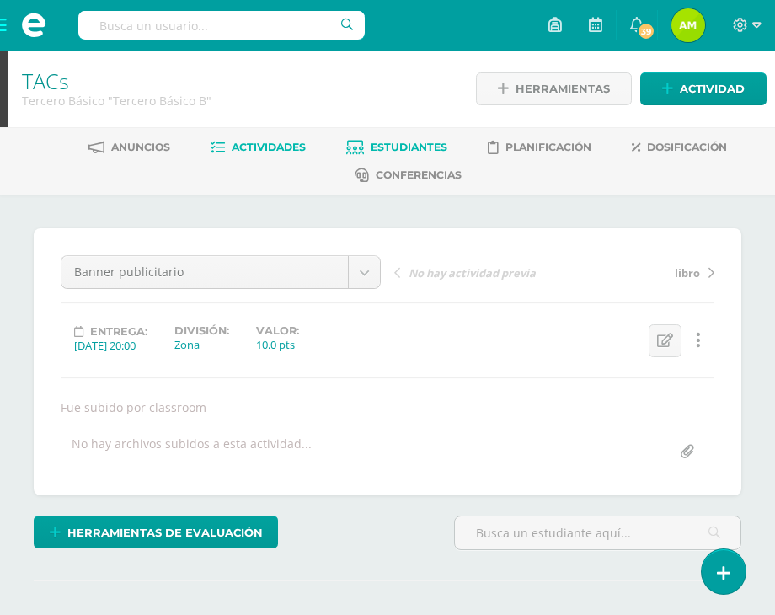
click at [377, 147] on span "Estudiantes" at bounding box center [409, 147] width 77 height 13
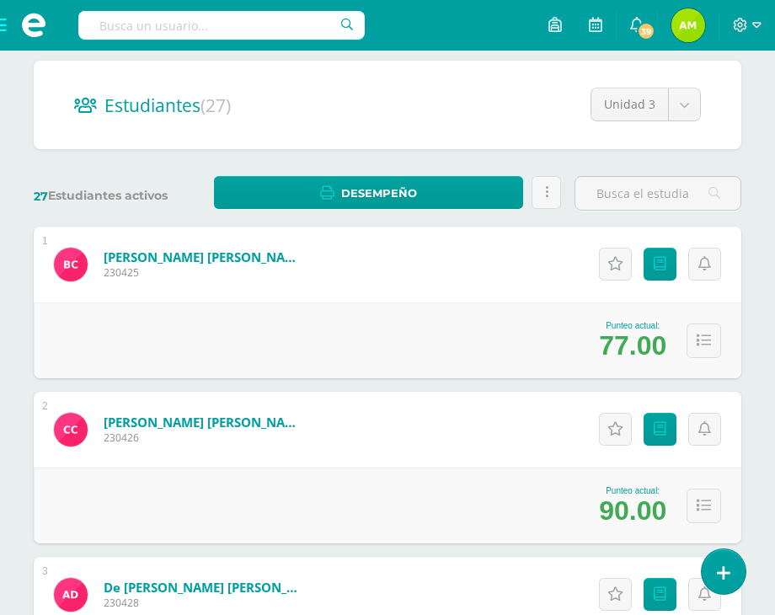
scroll to position [168, 0]
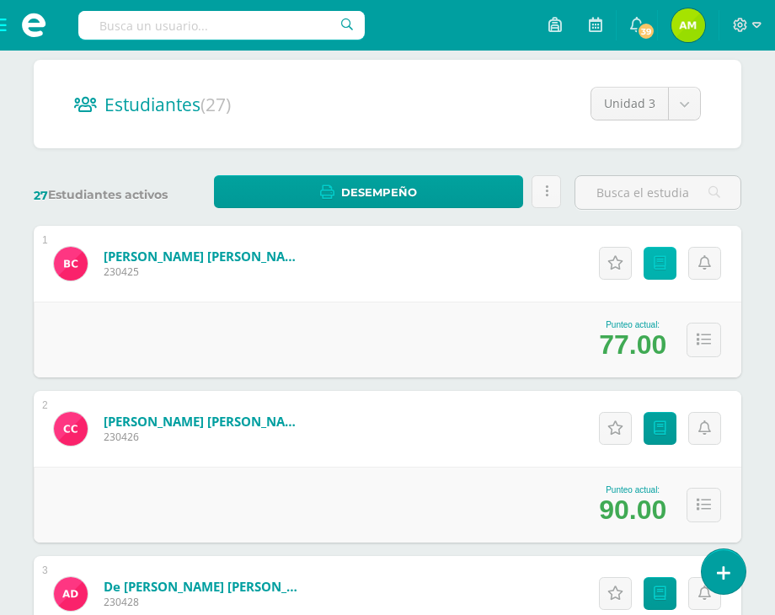
click at [669, 255] on link "Punteos" at bounding box center [660, 263] width 33 height 33
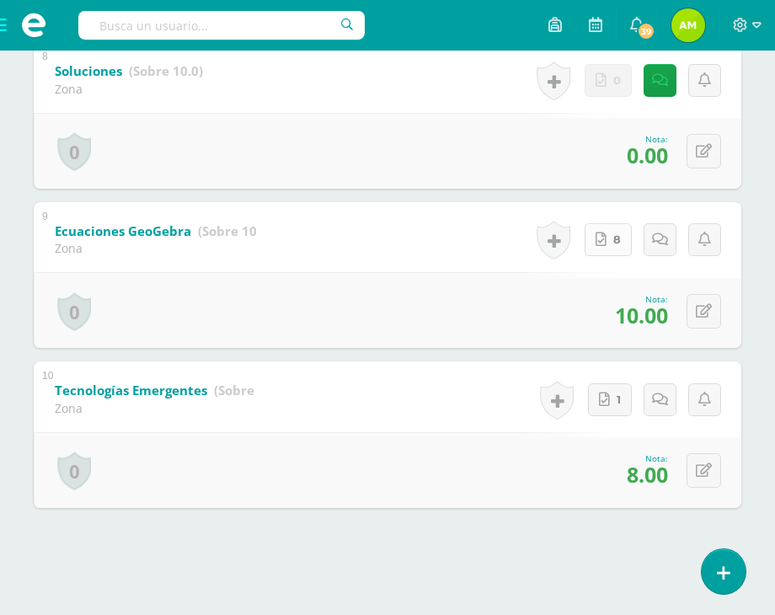
scroll to position [1432, 0]
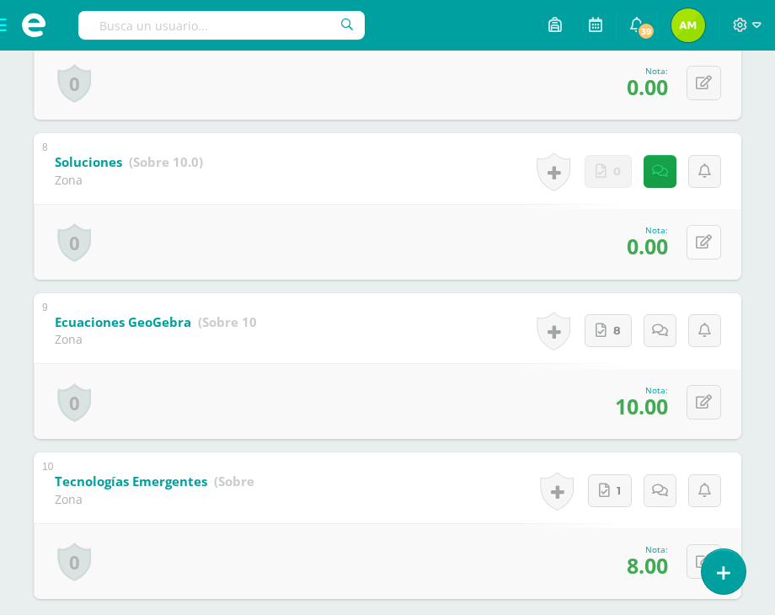
click at [704, 243] on icon at bounding box center [704, 242] width 16 height 14
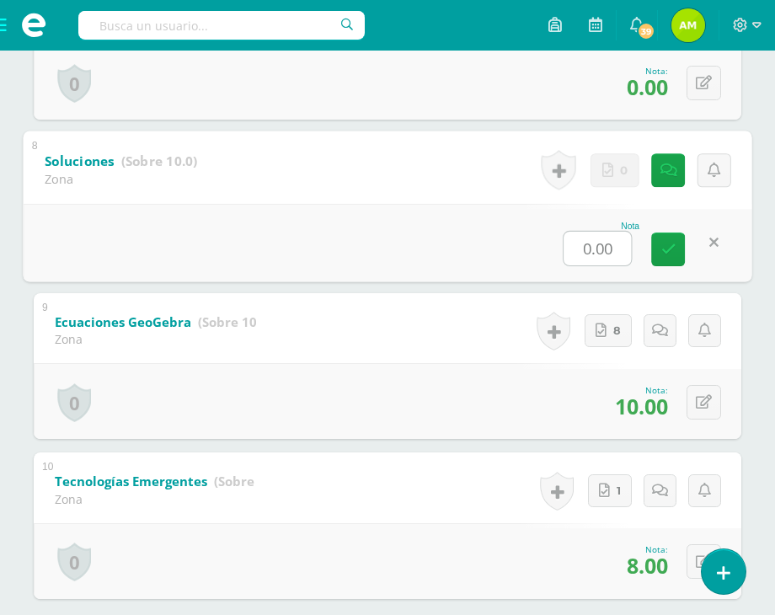
type input "5"
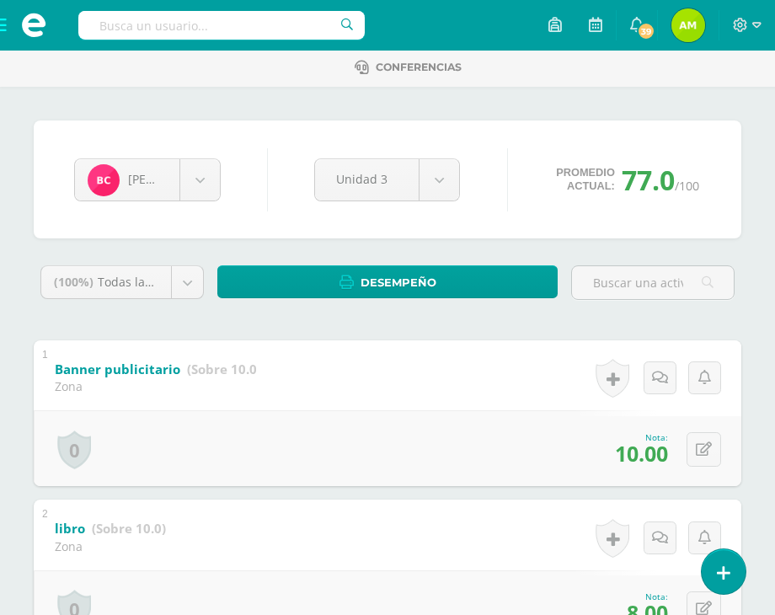
scroll to position [0, 0]
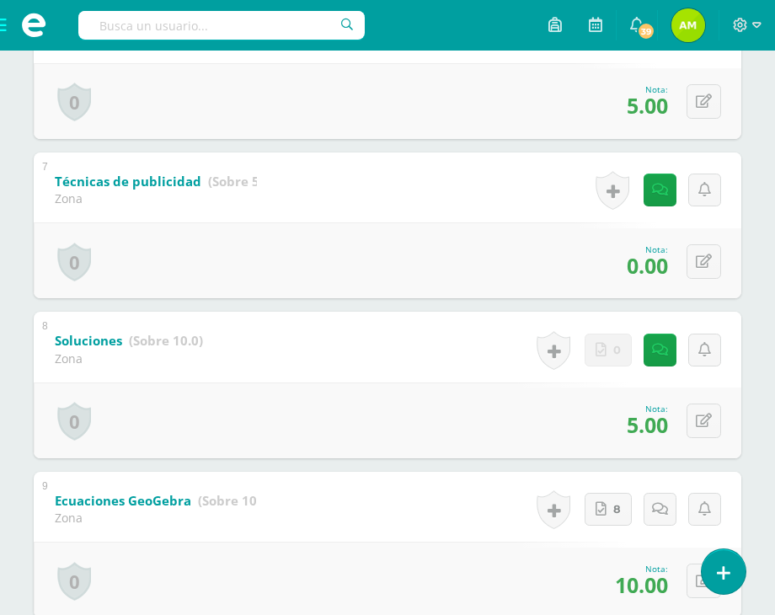
scroll to position [1295, 0]
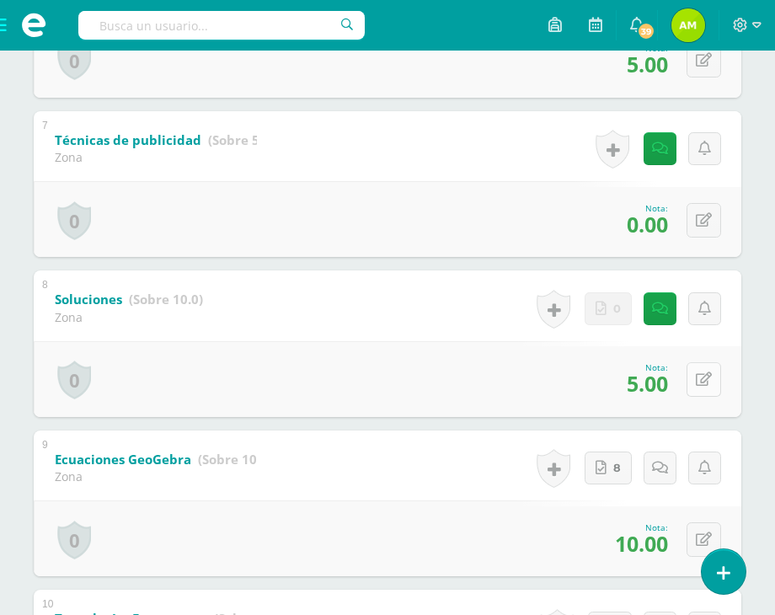
click at [692, 378] on div "0 Logros Logros obtenidos Aún no hay logros agregados Nota: 5.00" at bounding box center [388, 379] width 708 height 76
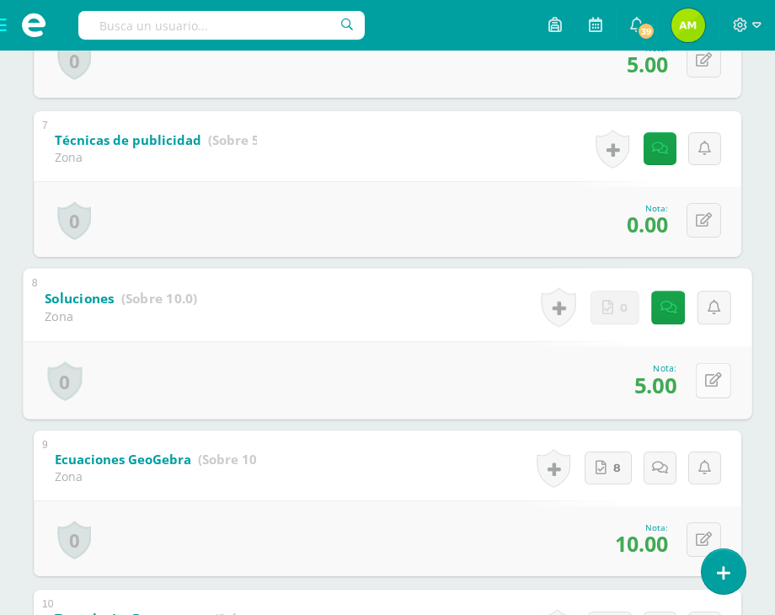
click at [701, 392] on button at bounding box center [713, 380] width 35 height 35
type input "7"
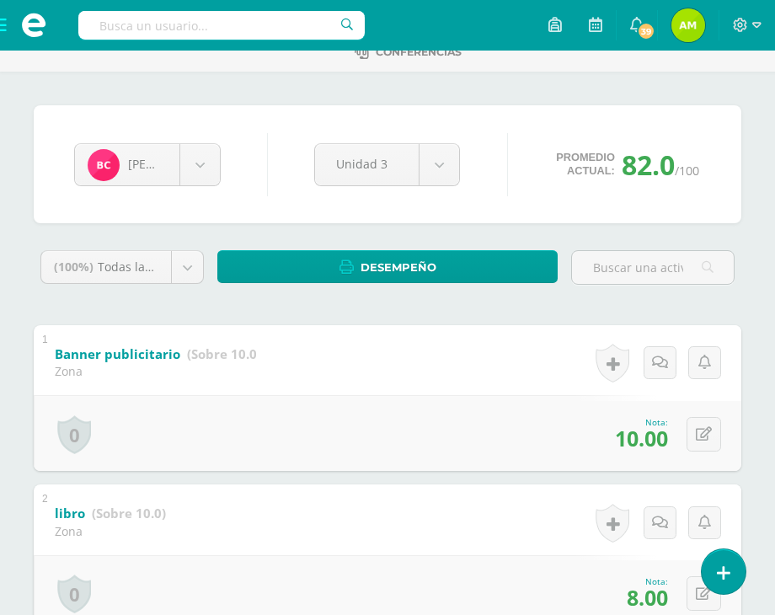
scroll to position [0, 0]
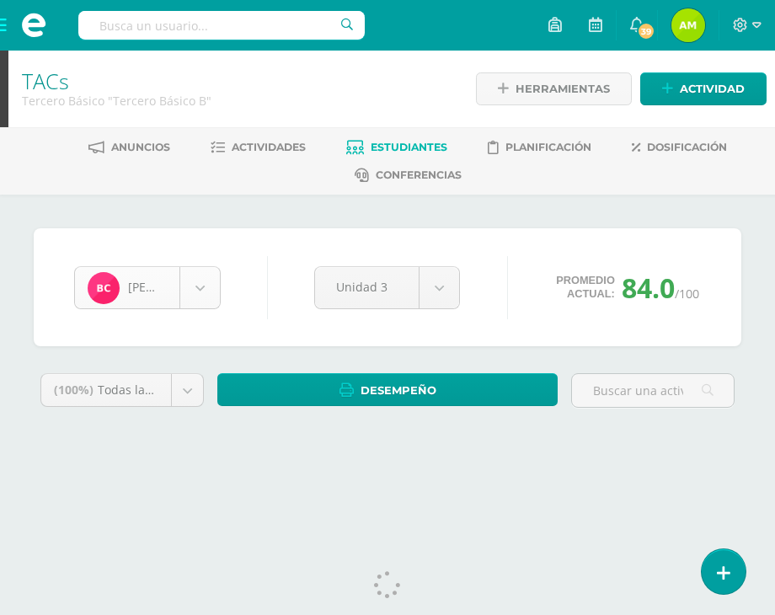
click at [194, 282] on body "Estudiantes Disciplina Asistencia Mis cursos Archivos Soporte Centro de ayuda Ú…" at bounding box center [387, 241] width 775 height 482
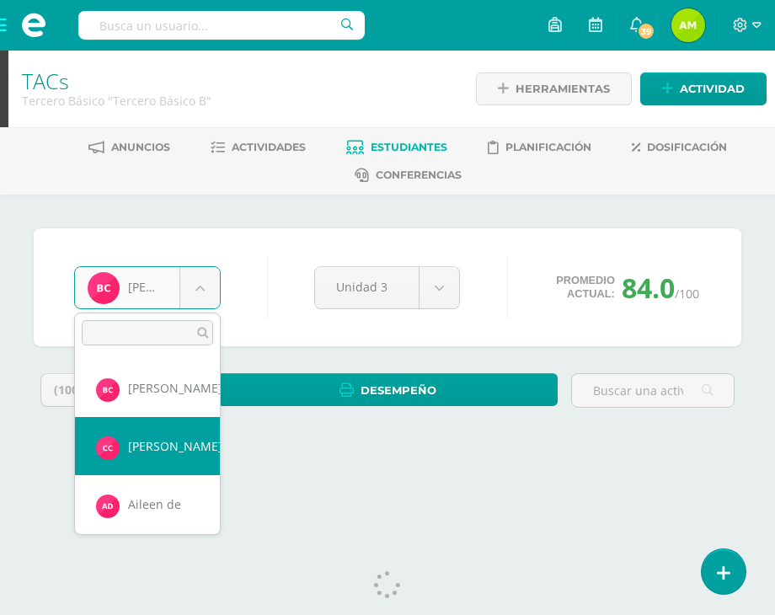
select select "856"
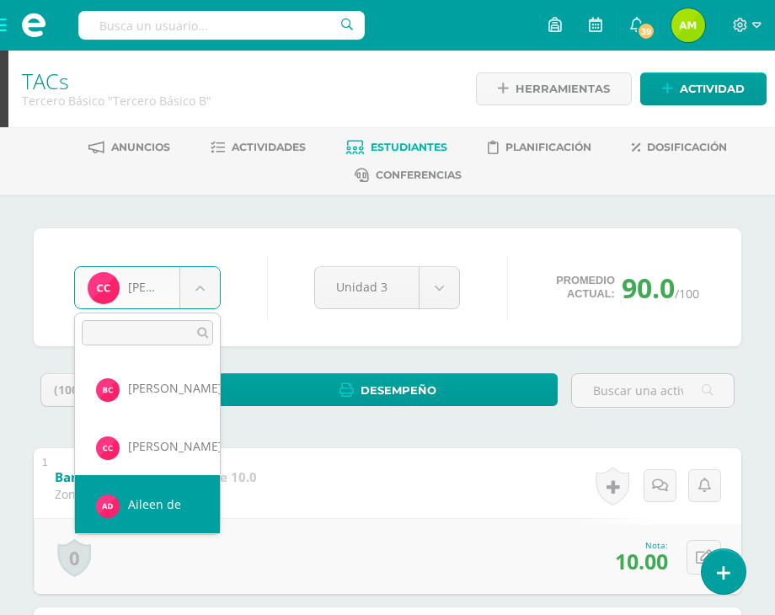
select select "853"
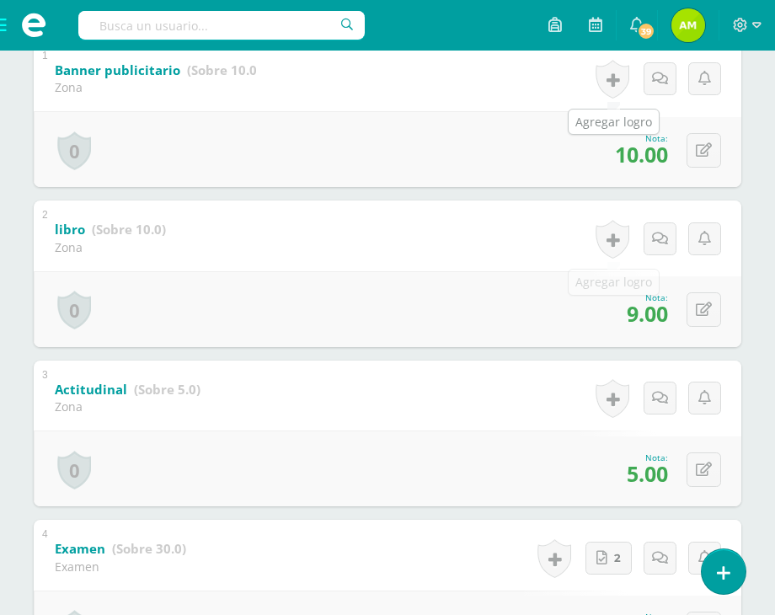
scroll to position [452, 0]
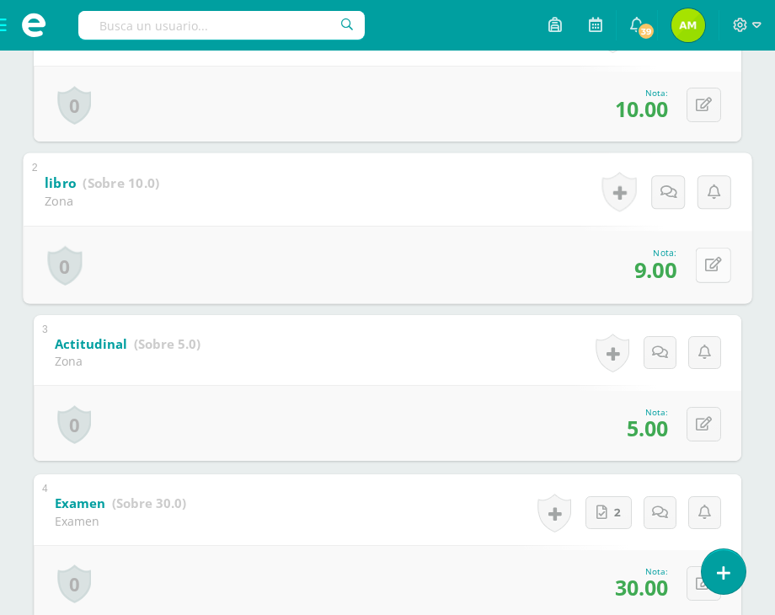
click at [699, 267] on button at bounding box center [713, 265] width 35 height 35
type input "10"
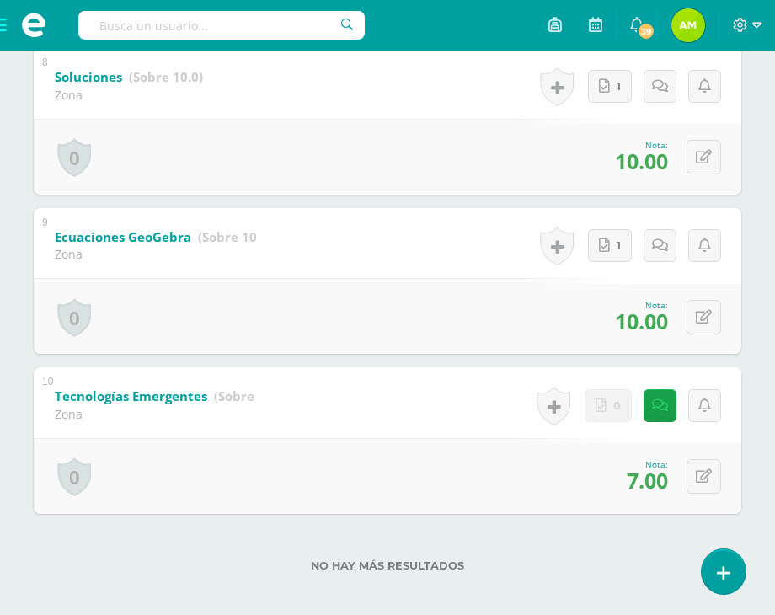
scroll to position [1533, 0]
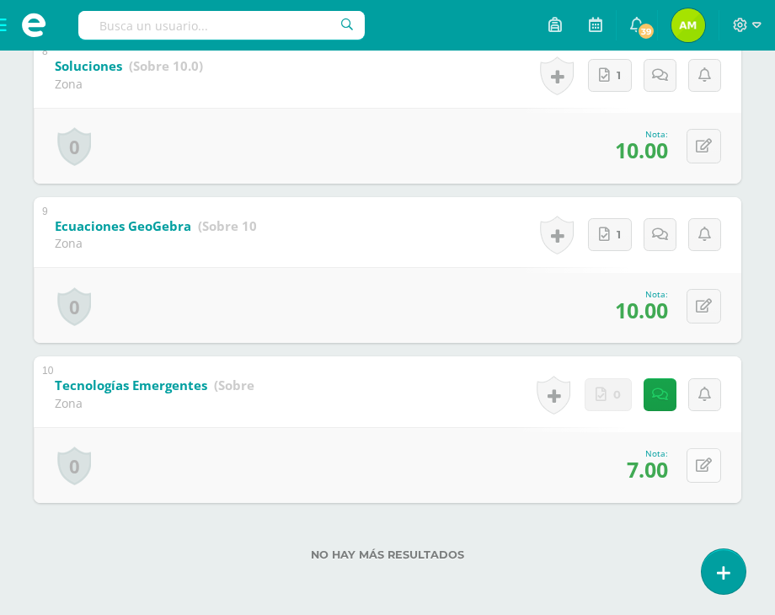
click at [708, 465] on icon at bounding box center [704, 465] width 16 height 14
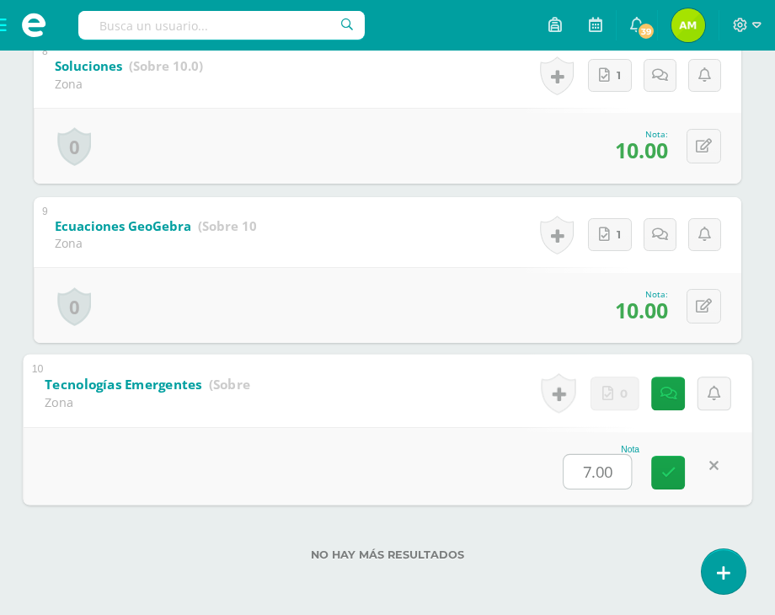
type input "8"
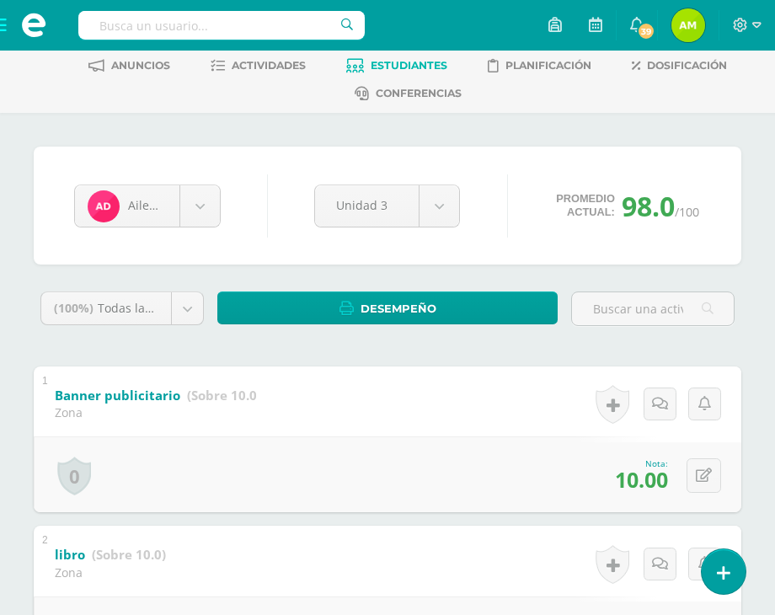
scroll to position [0, 0]
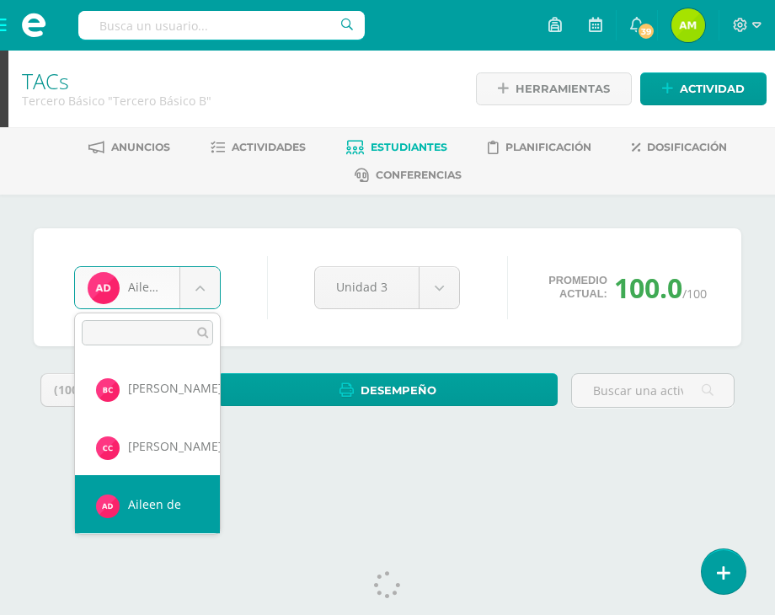
click at [215, 296] on body "Estudiantes Disciplina Asistencia Mis cursos Archivos Soporte Centro de ayuda Ú…" at bounding box center [387, 241] width 775 height 482
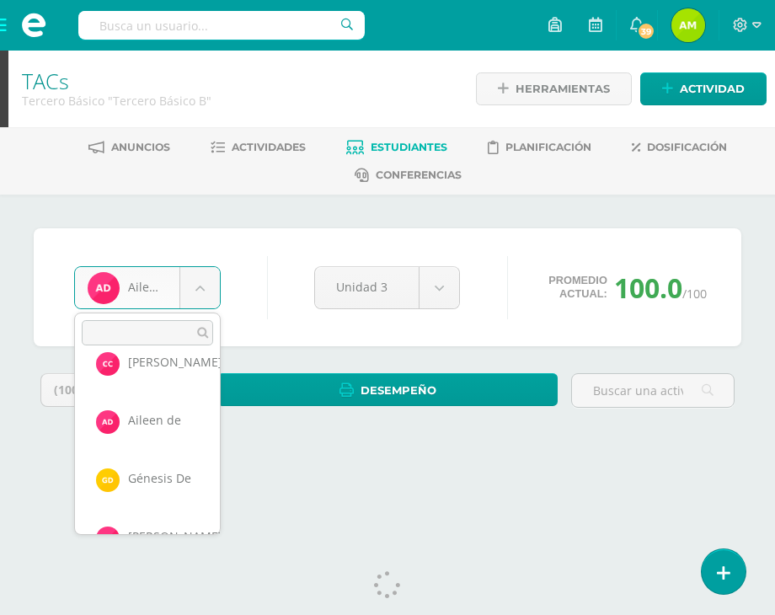
scroll to position [64, 0]
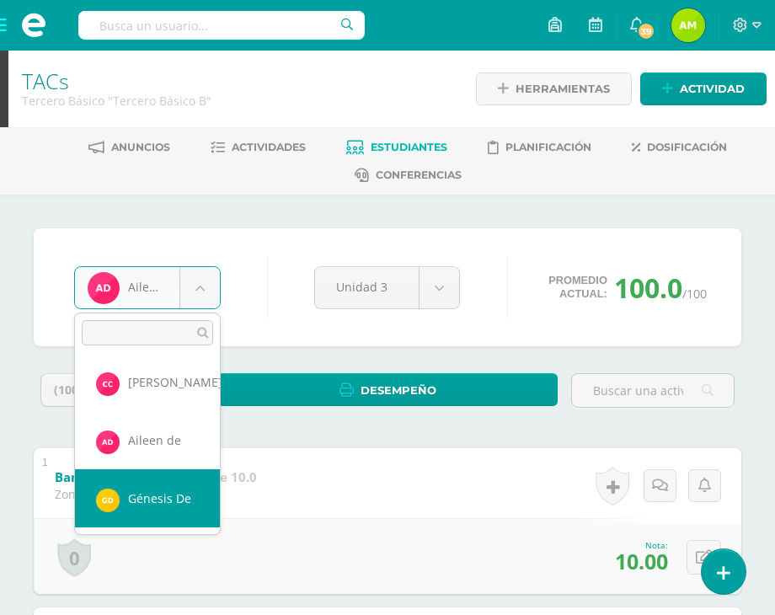
select select "1134"
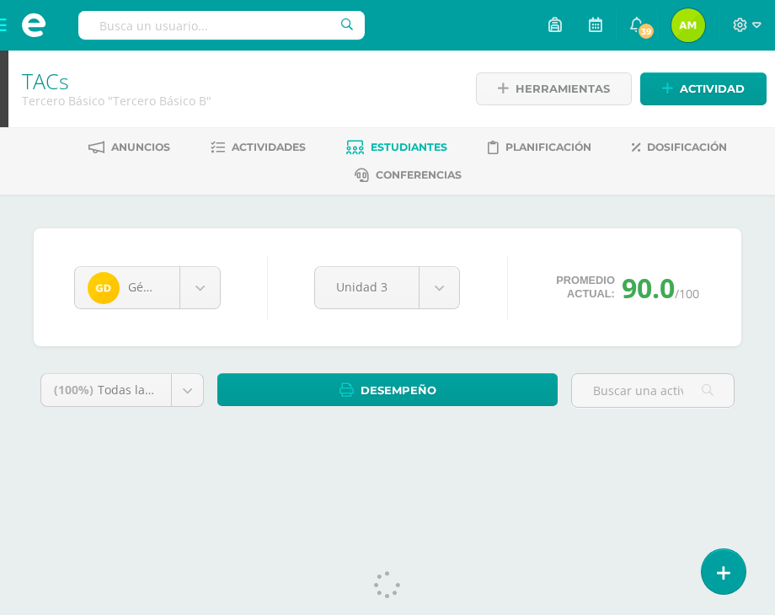
click at [391, 152] on span "Estudiantes" at bounding box center [409, 147] width 77 height 13
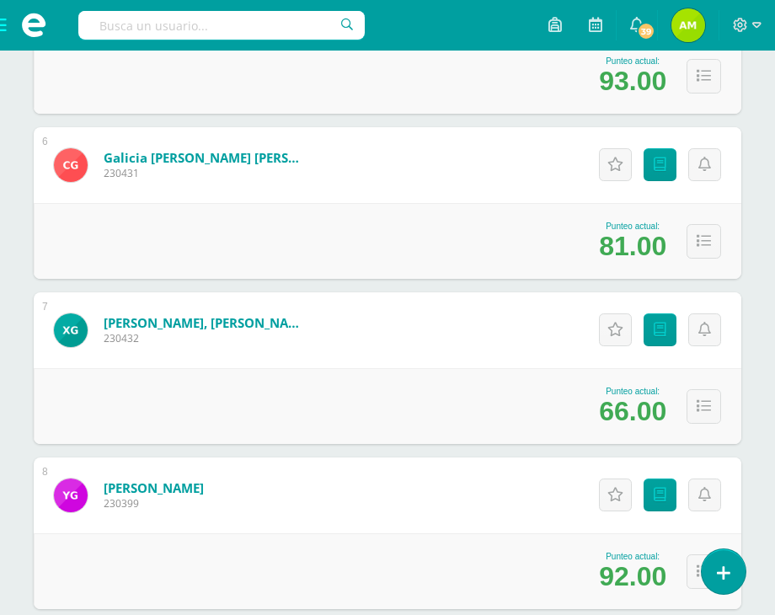
scroll to position [1095, 0]
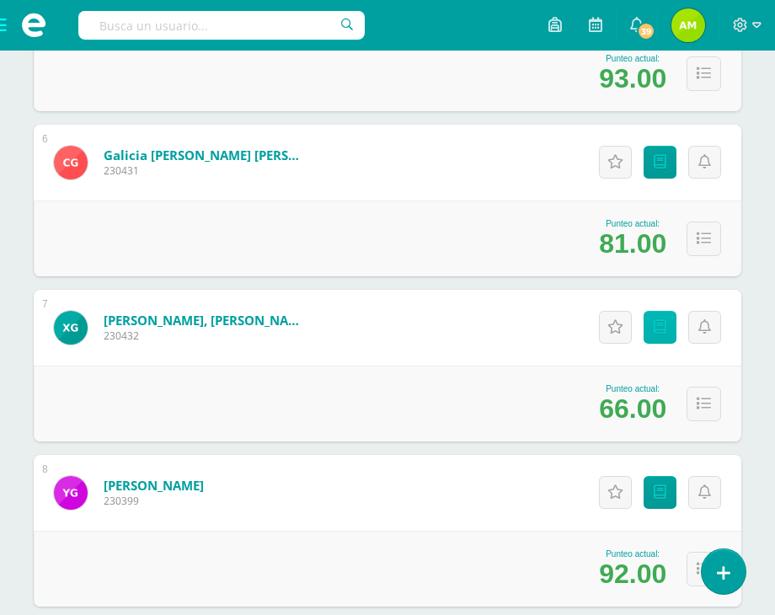
click at [658, 328] on icon at bounding box center [660, 327] width 13 height 14
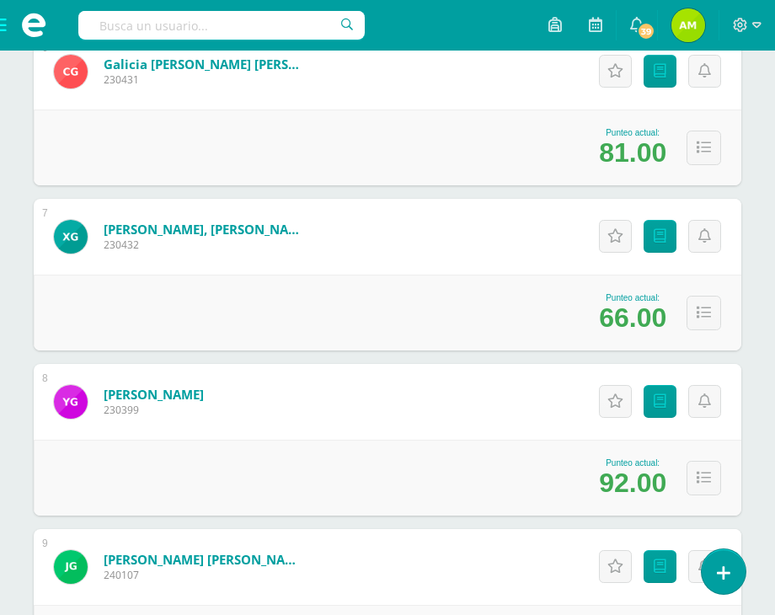
scroll to position [1102, 0]
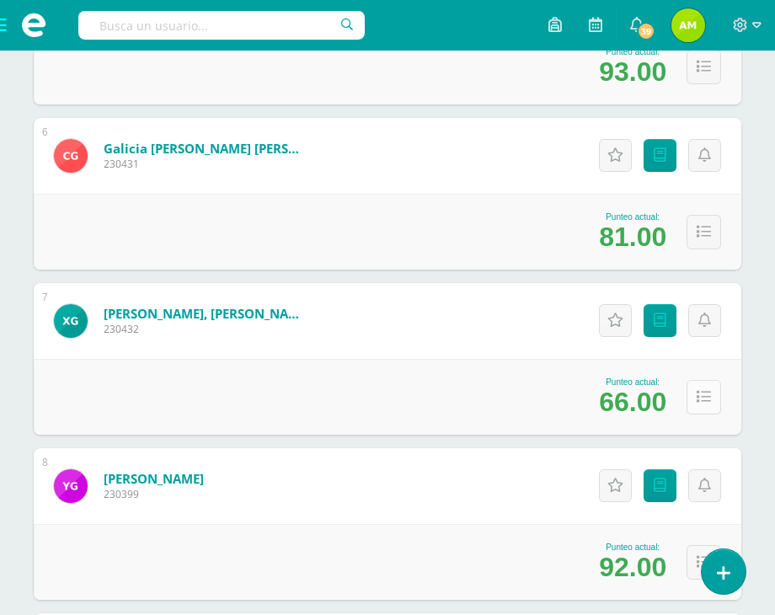
click at [706, 401] on icon at bounding box center [704, 397] width 14 height 14
click at [702, 397] on icon at bounding box center [704, 397] width 14 height 14
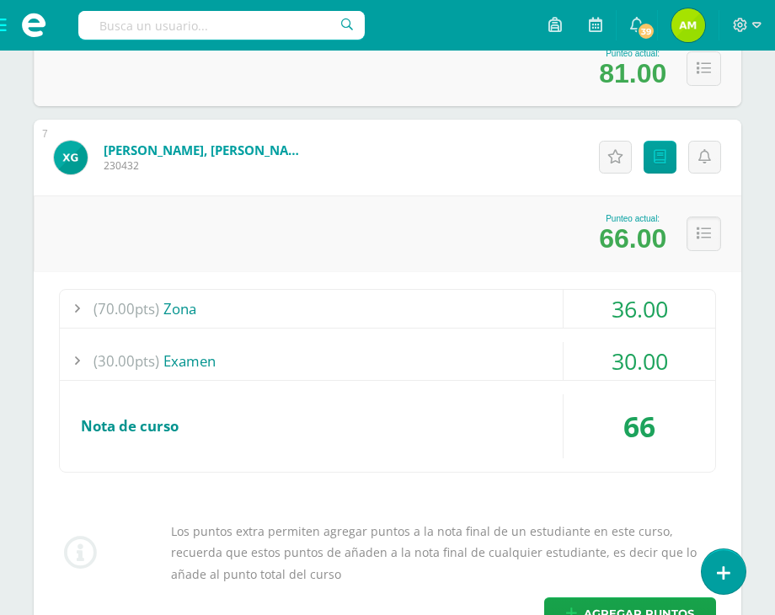
scroll to position [1354, 0]
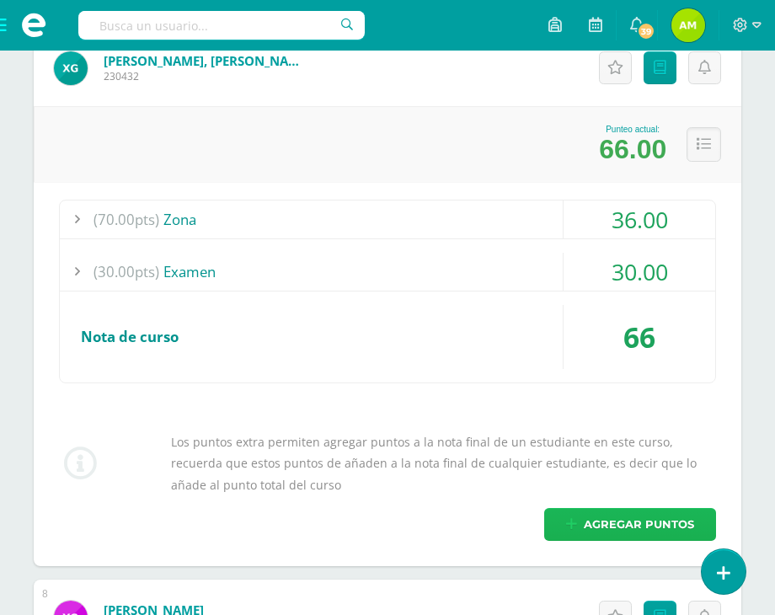
click at [610, 526] on span "Agregar puntos" at bounding box center [639, 524] width 110 height 31
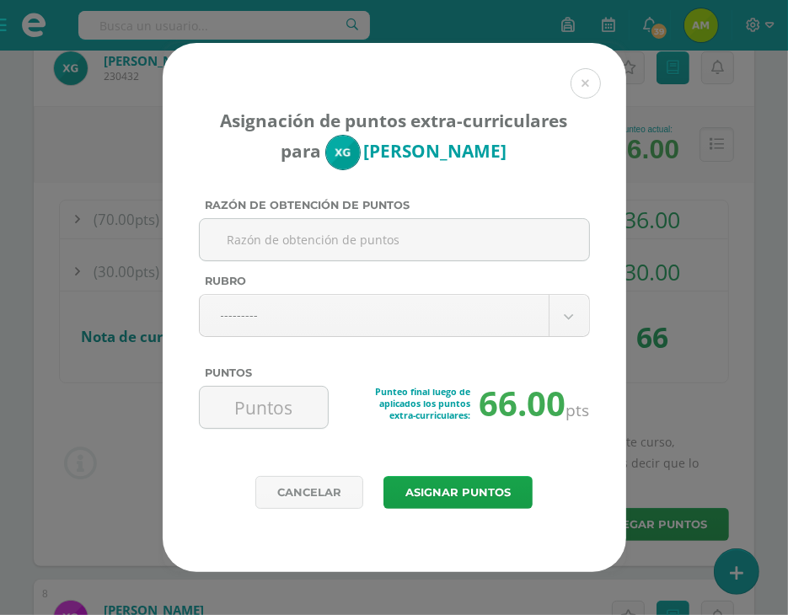
click at [323, 498] on link "Cancelar" at bounding box center [309, 492] width 108 height 33
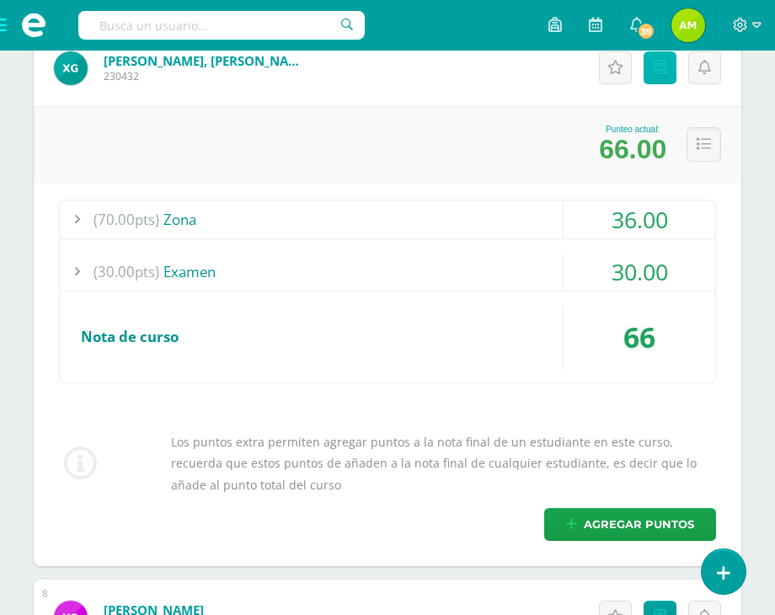
click at [654, 61] on icon at bounding box center [660, 68] width 13 height 14
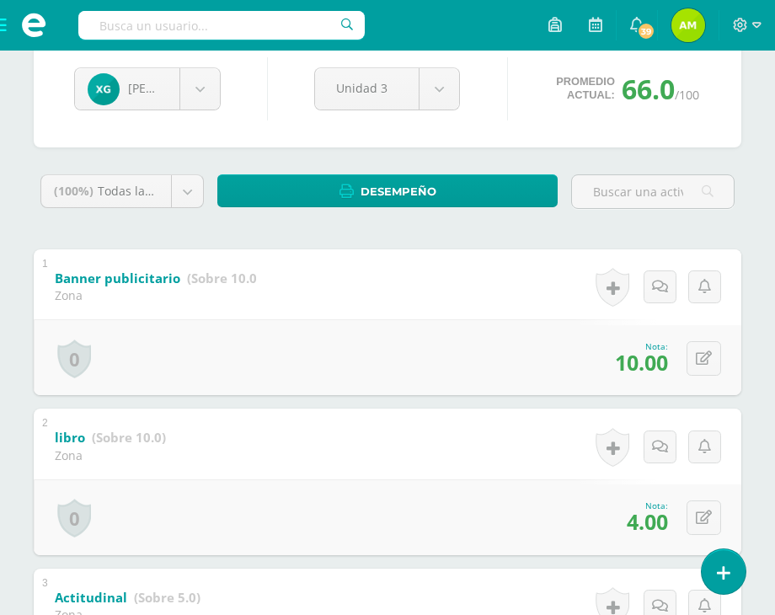
scroll to position [253, 0]
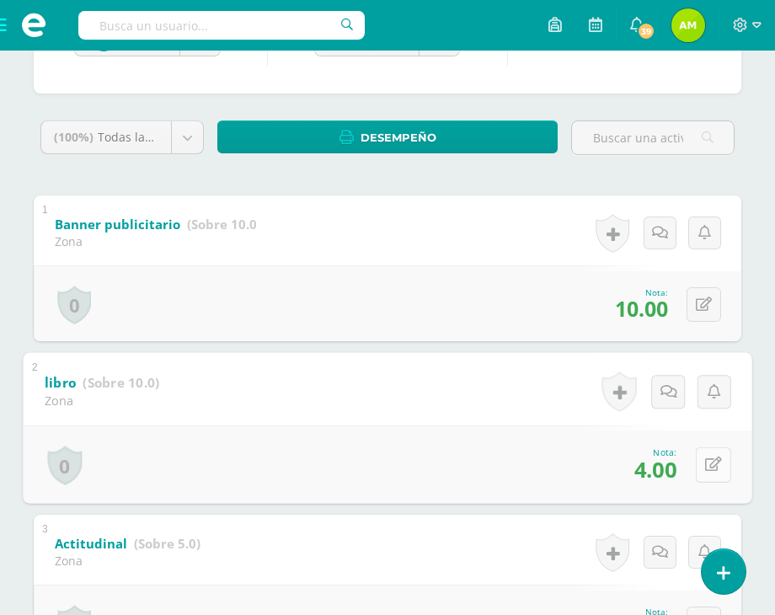
click at [708, 467] on icon at bounding box center [713, 464] width 17 height 14
type input "6"
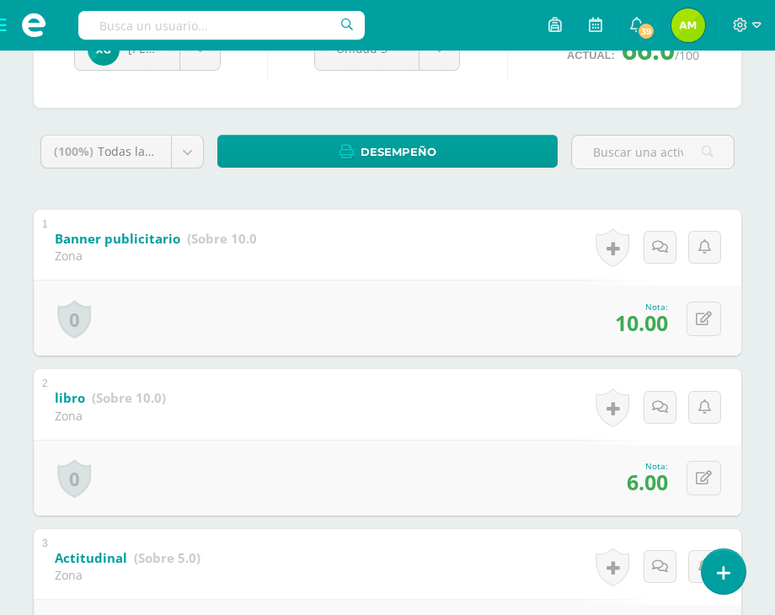
scroll to position [0, 0]
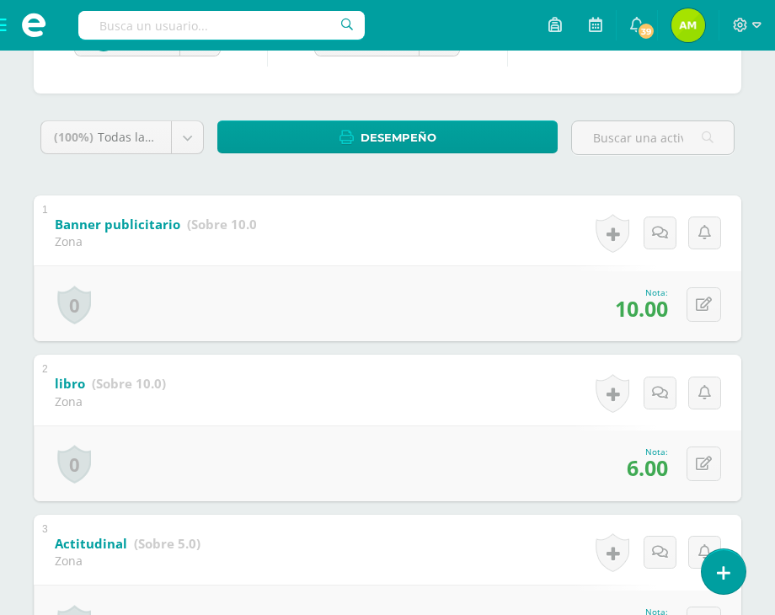
scroll to position [84, 0]
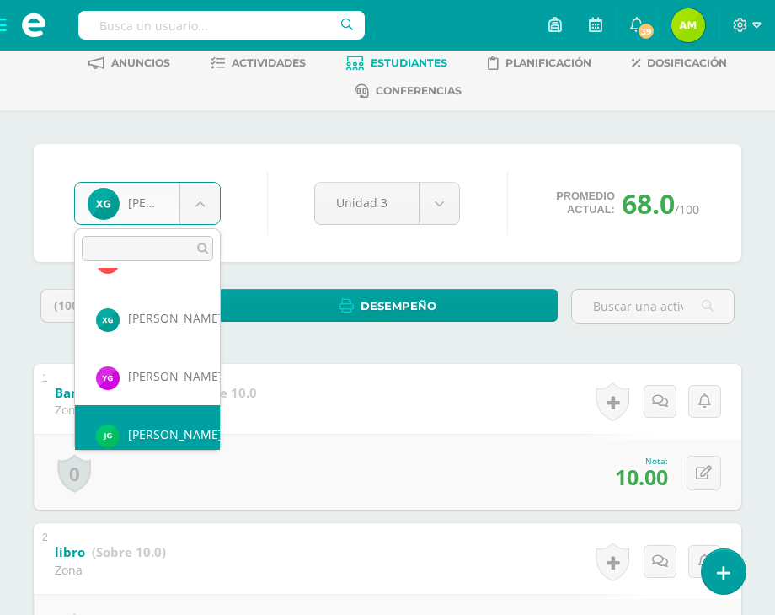
scroll to position [347, 0]
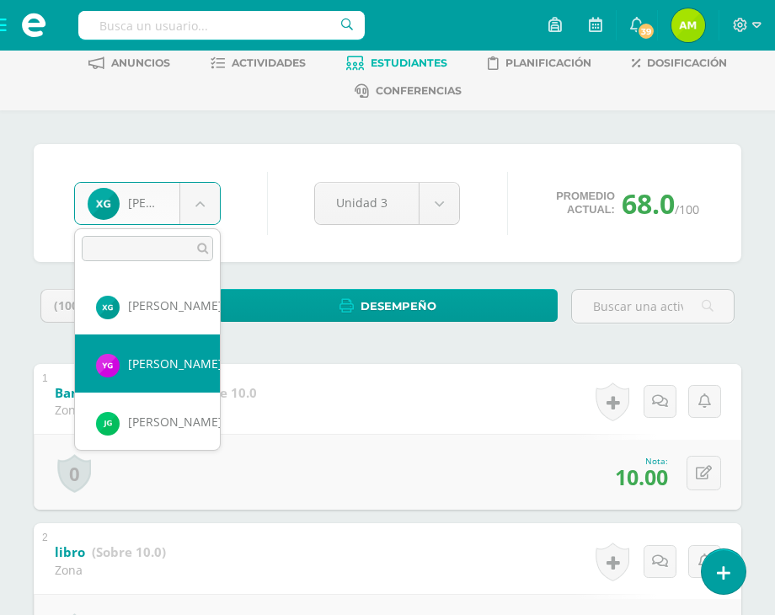
select select "965"
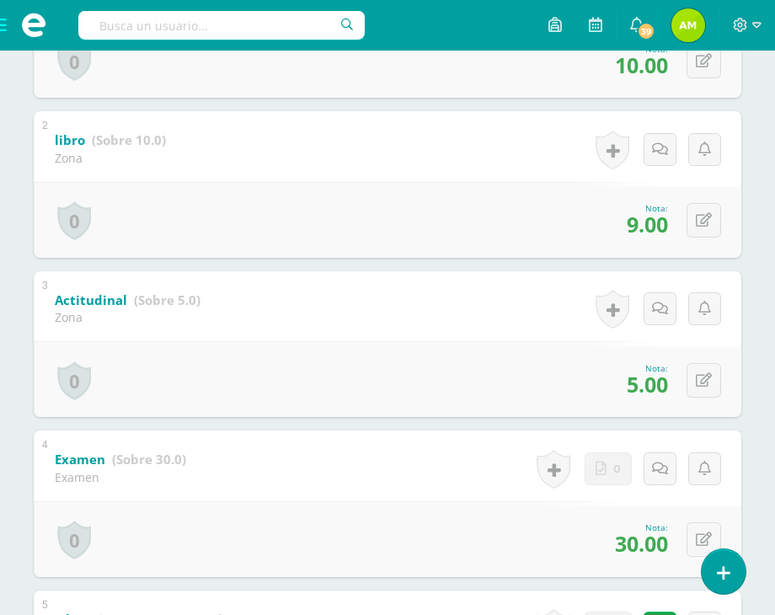
scroll to position [505, 0]
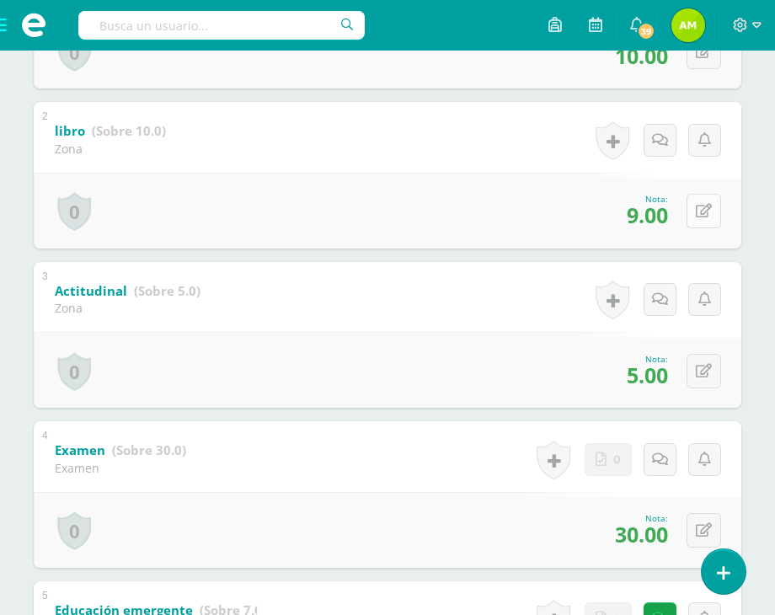
click at [692, 216] on div "0 [GEOGRAPHIC_DATA] Logros obtenidos Aún no hay logros agregados Nota: 9.00" at bounding box center [388, 211] width 708 height 76
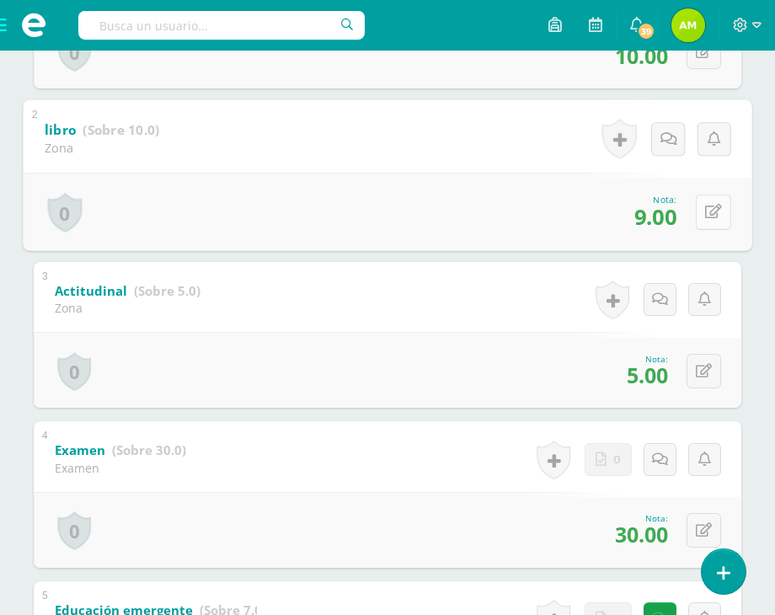
click at [717, 210] on icon at bounding box center [713, 212] width 17 height 14
type input "10"
click at [661, 221] on icon at bounding box center [668, 218] width 15 height 14
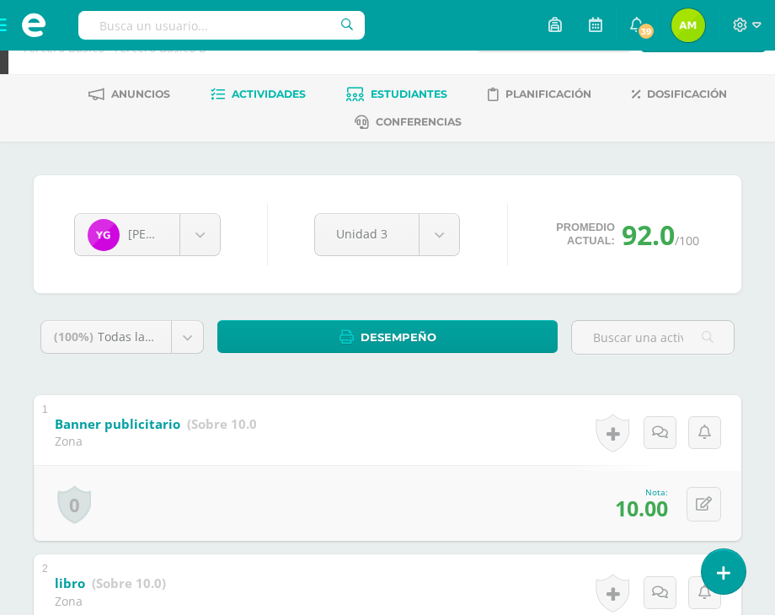
scroll to position [0, 0]
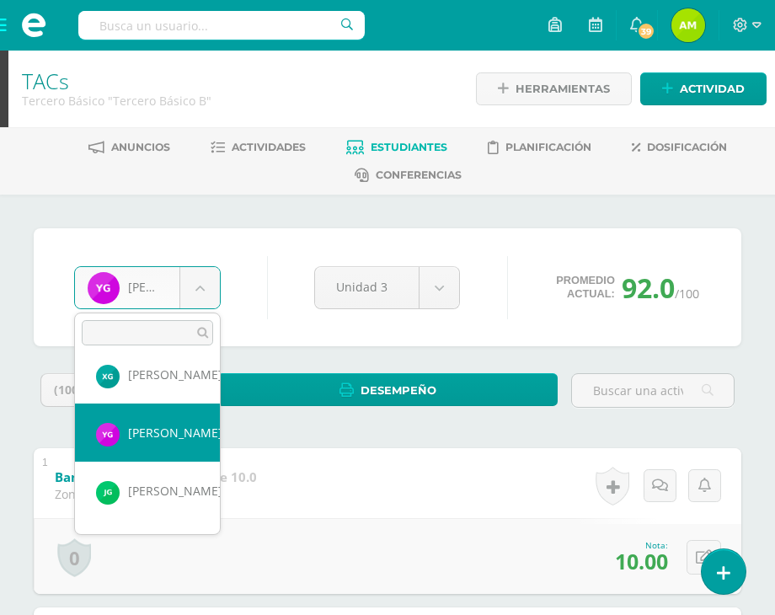
scroll to position [408, 0]
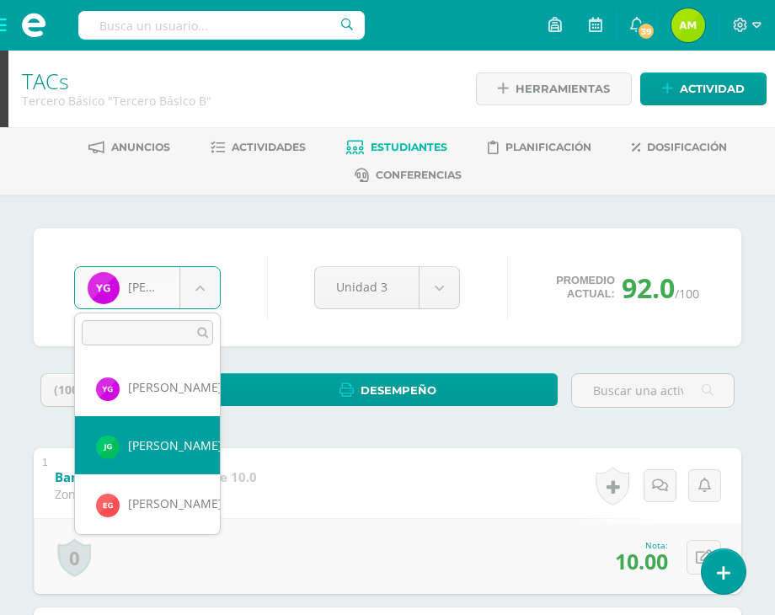
select select "1207"
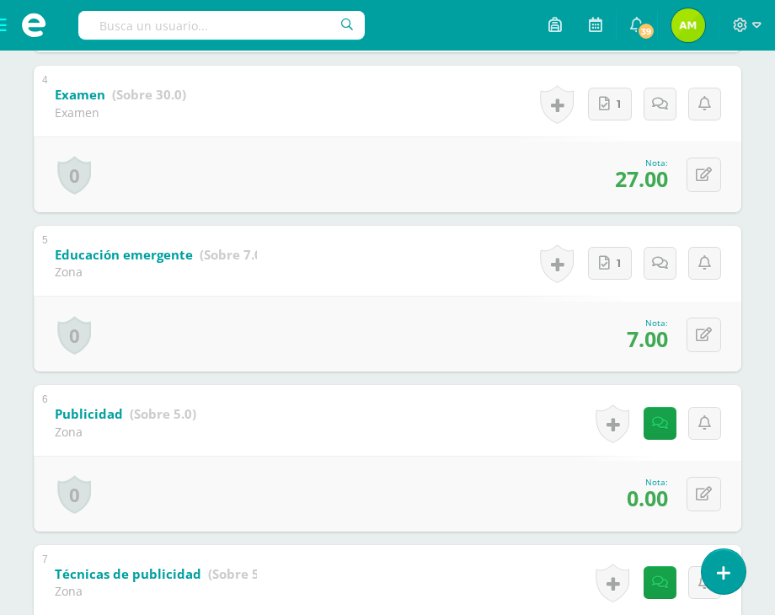
scroll to position [1095, 0]
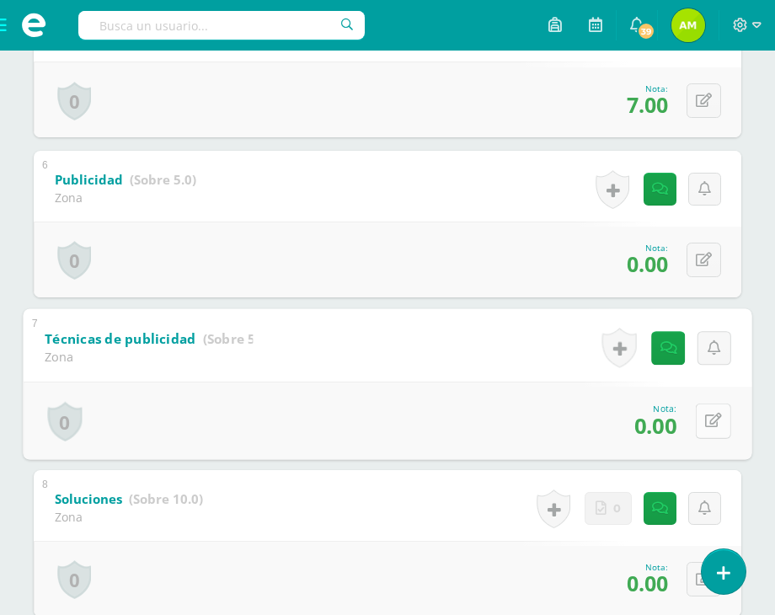
click at [713, 410] on button at bounding box center [713, 420] width 35 height 35
type input "5"
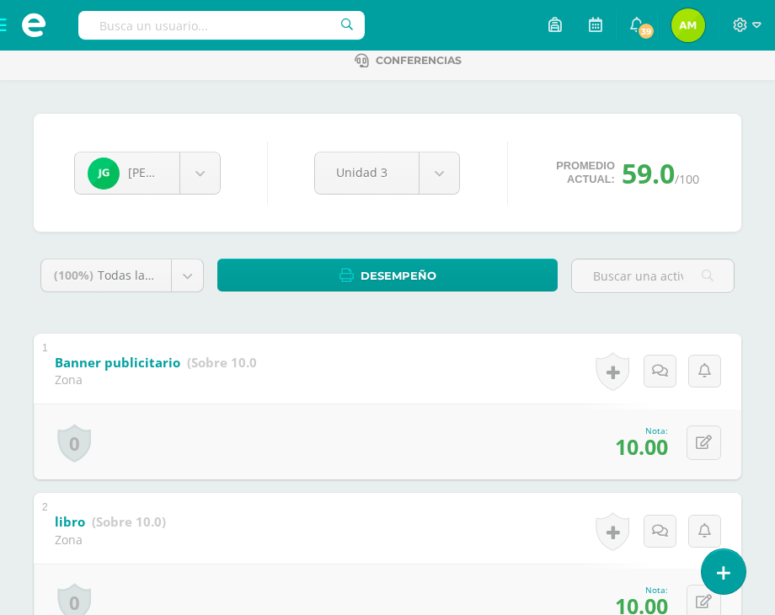
scroll to position [119, 0]
